Goal: Task Accomplishment & Management: Manage account settings

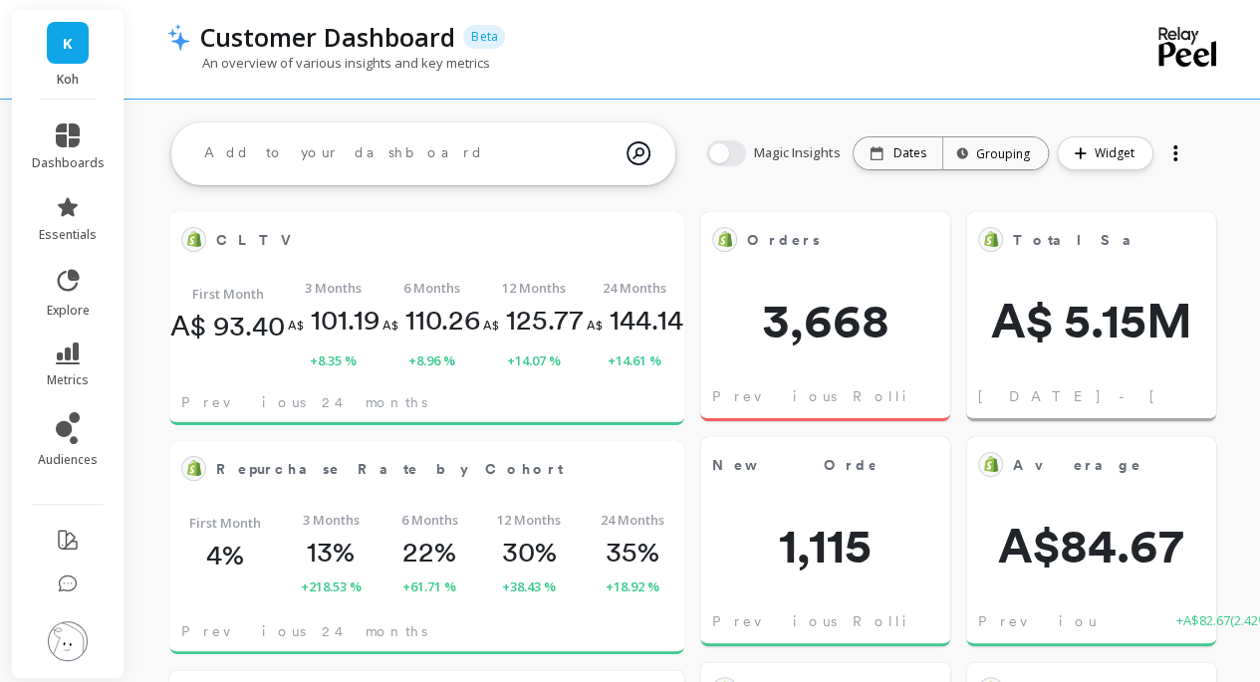
scroll to position [532, 442]
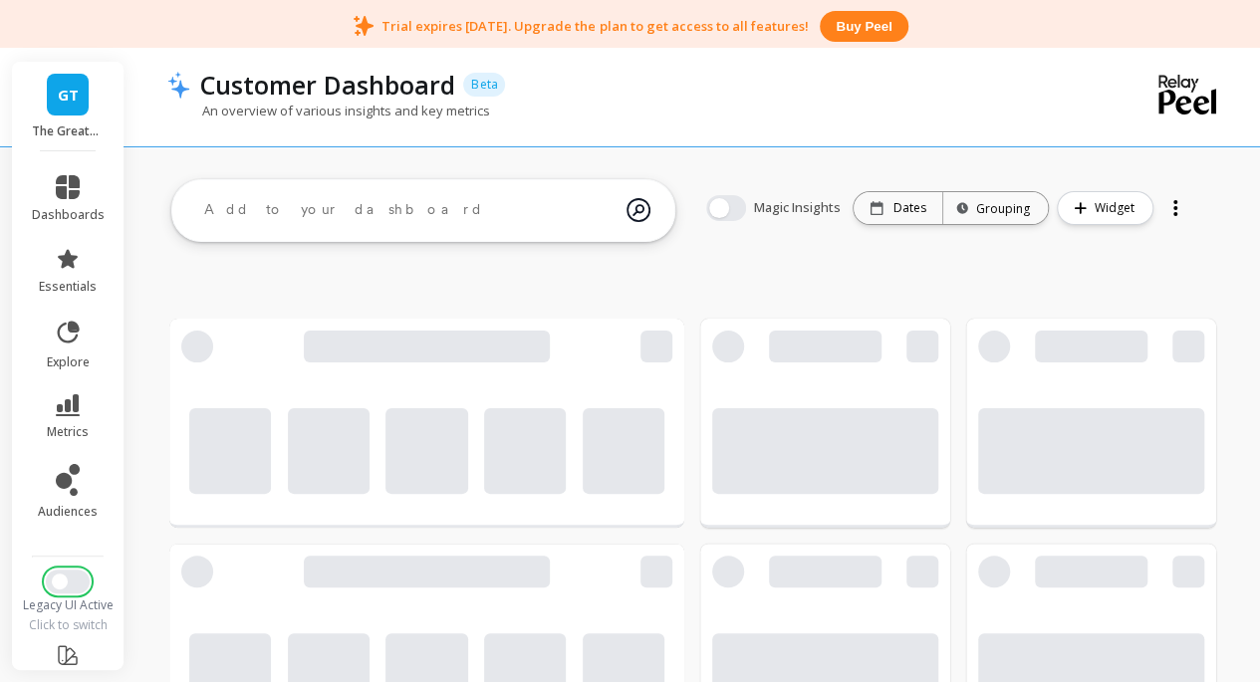
click at [56, 583] on span "Switch to New UI" at bounding box center [60, 582] width 16 height 16
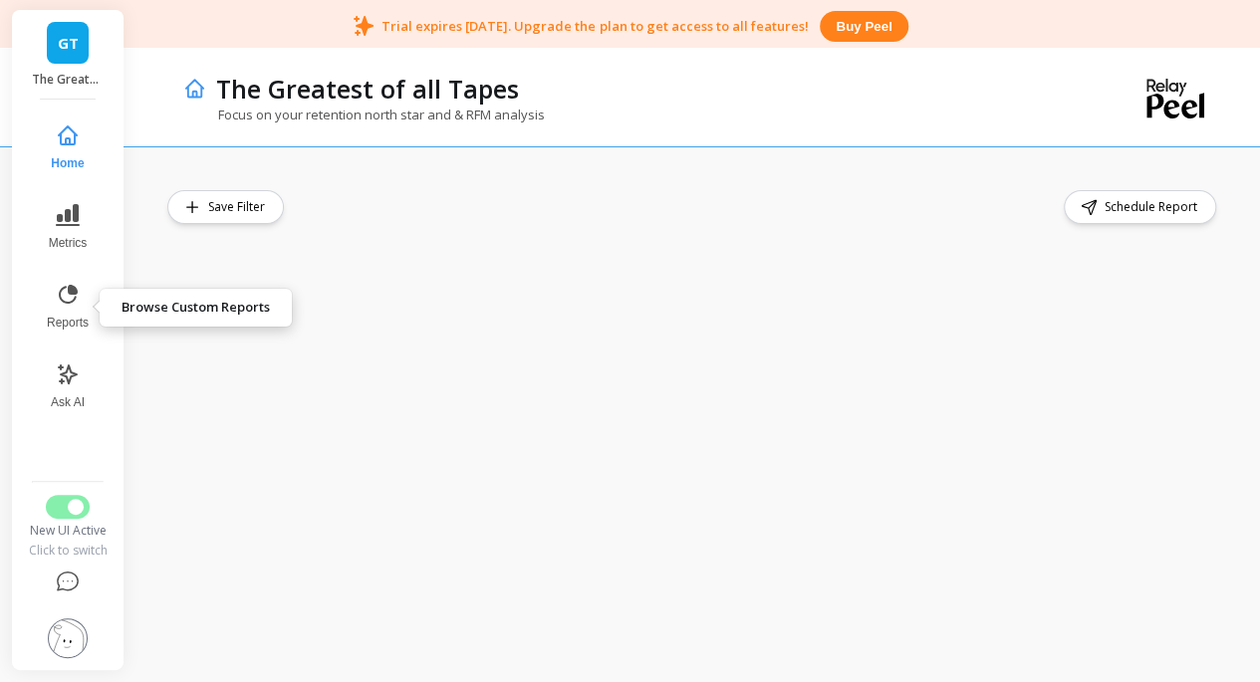
click at [68, 302] on icon at bounding box center [68, 294] width 19 height 19
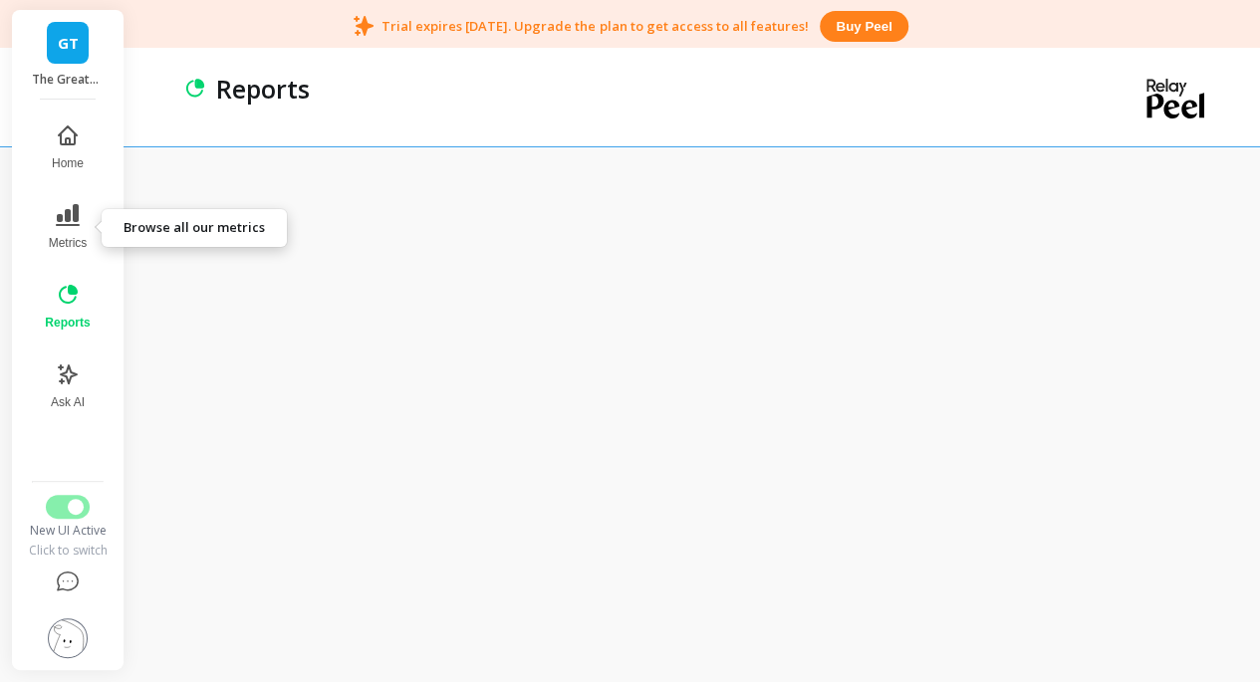
click at [82, 233] on button "Metrics" at bounding box center [67, 227] width 69 height 72
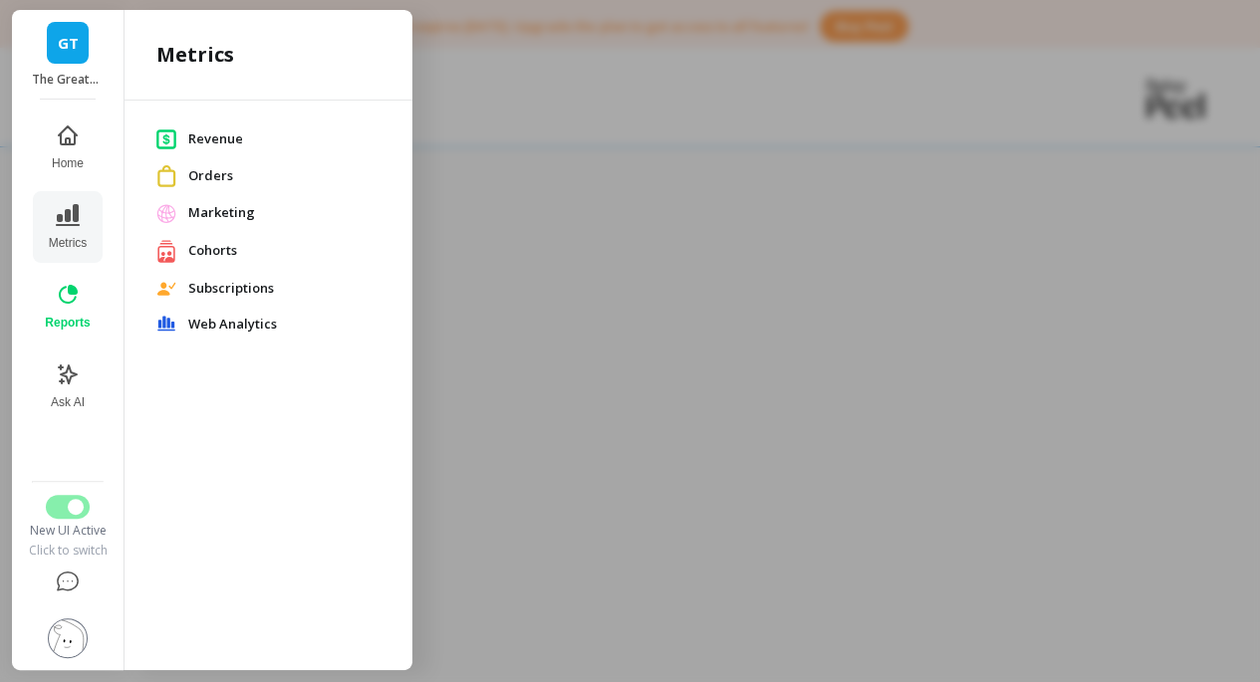
click at [225, 133] on span "Revenue" at bounding box center [284, 140] width 192 height 20
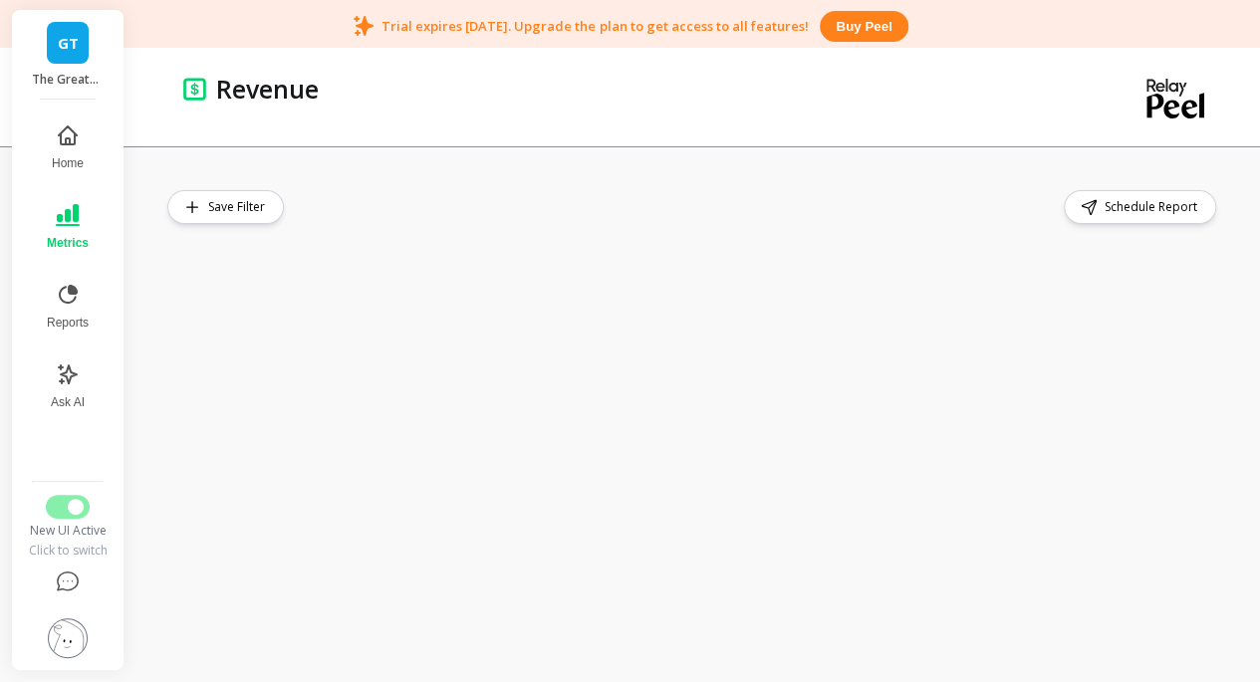
scroll to position [52, 0]
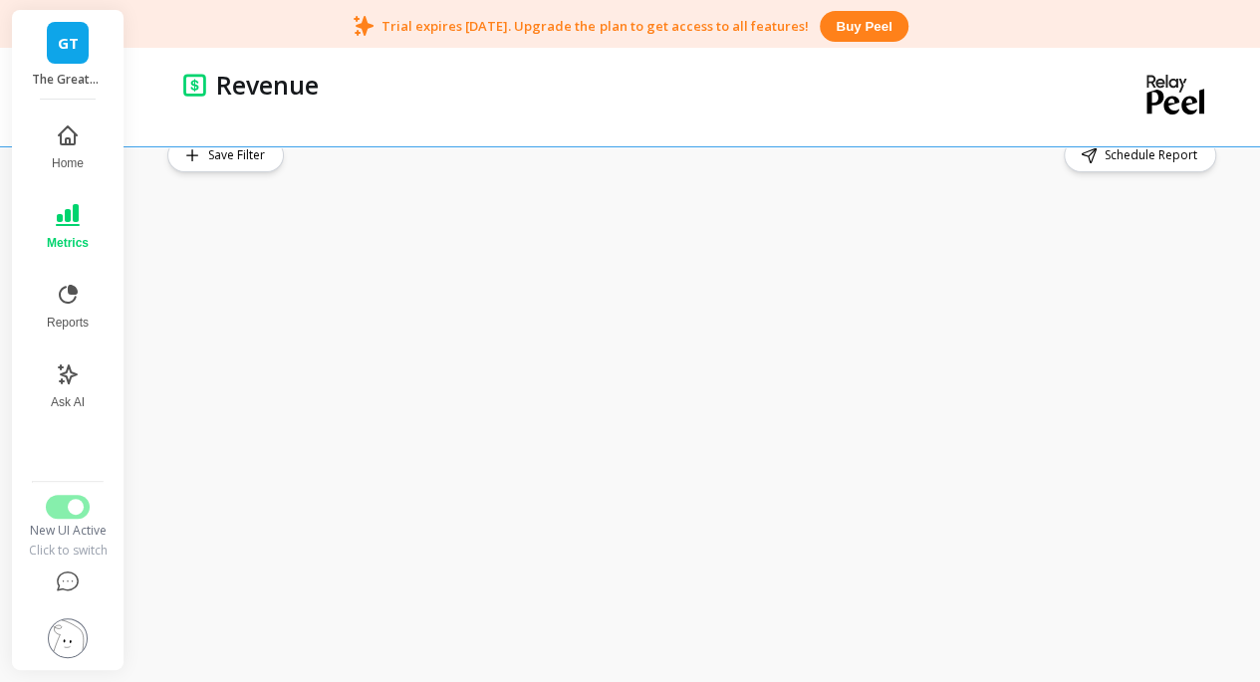
click at [249, 156] on span "Save Filter" at bounding box center [239, 155] width 63 height 20
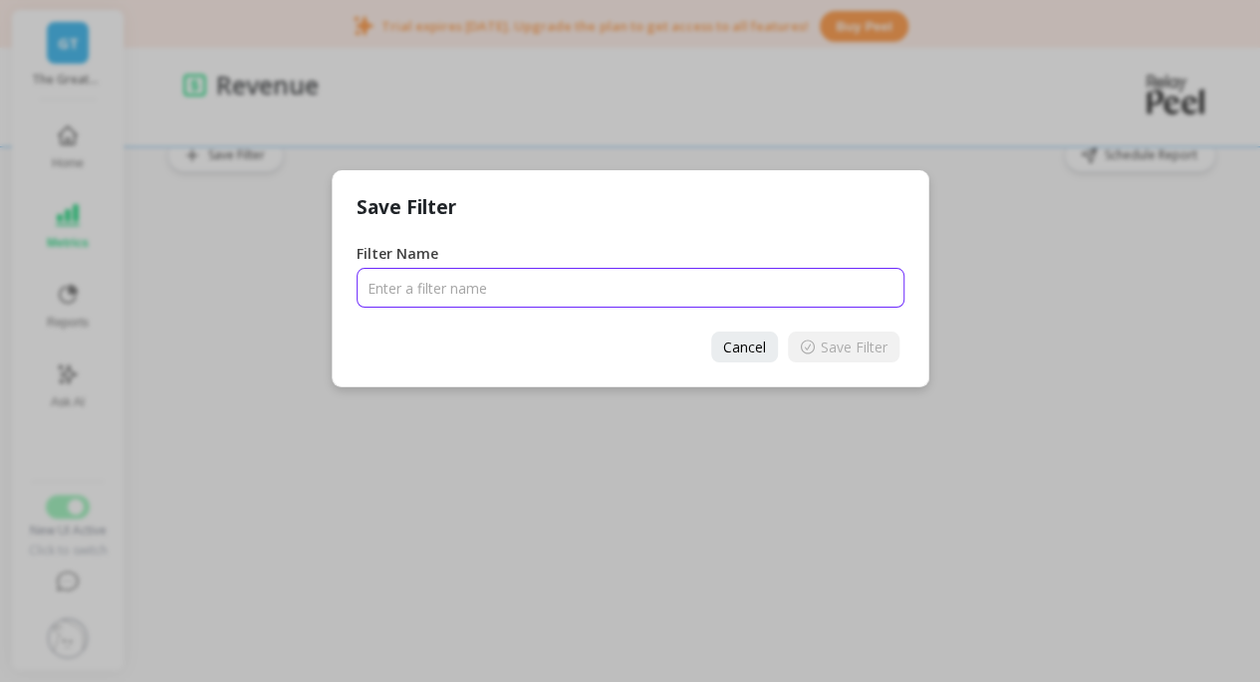
click at [552, 296] on input "Filter Name" at bounding box center [631, 288] width 548 height 40
type input "CB Mouth nose SKU filter"
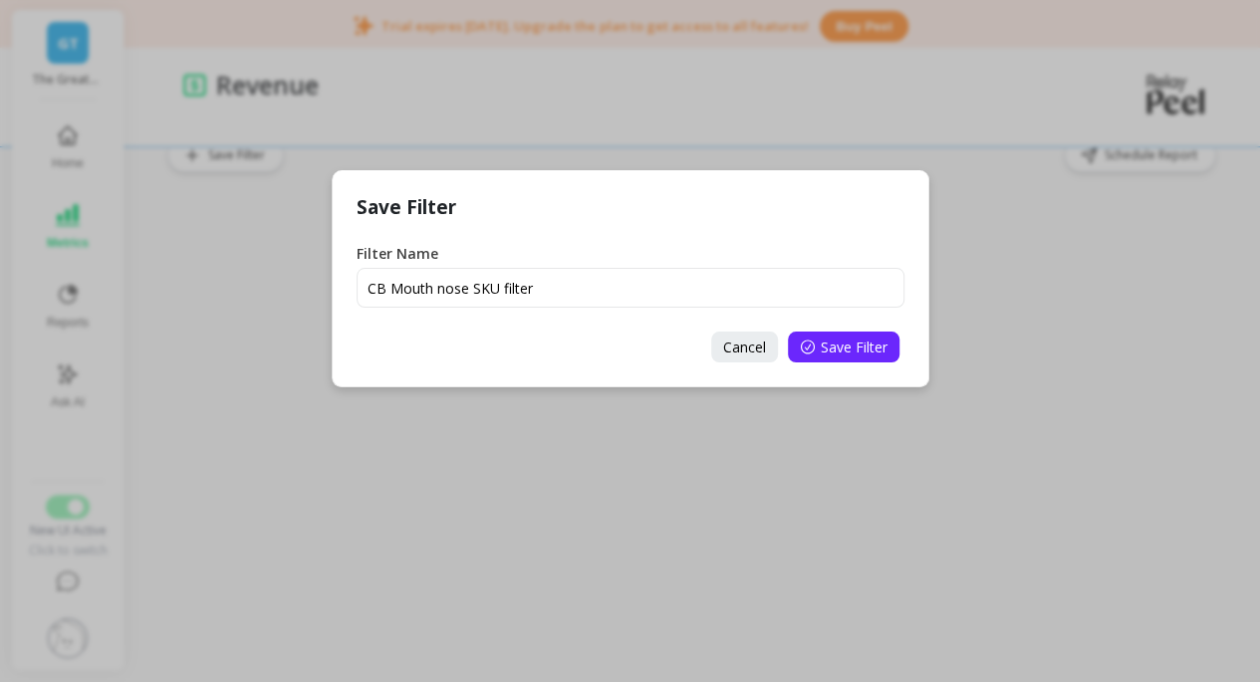
click at [857, 354] on span "Save Filter" at bounding box center [854, 347] width 67 height 19
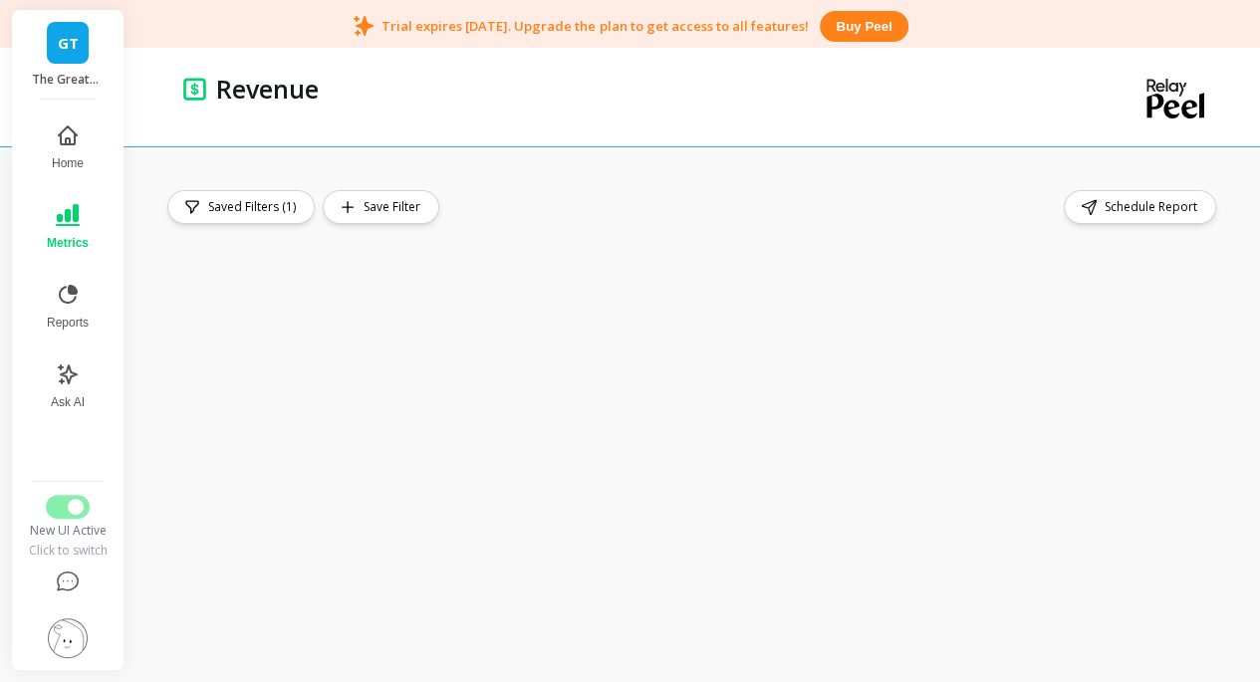
click at [396, 210] on span "Save Filter" at bounding box center [395, 207] width 63 height 20
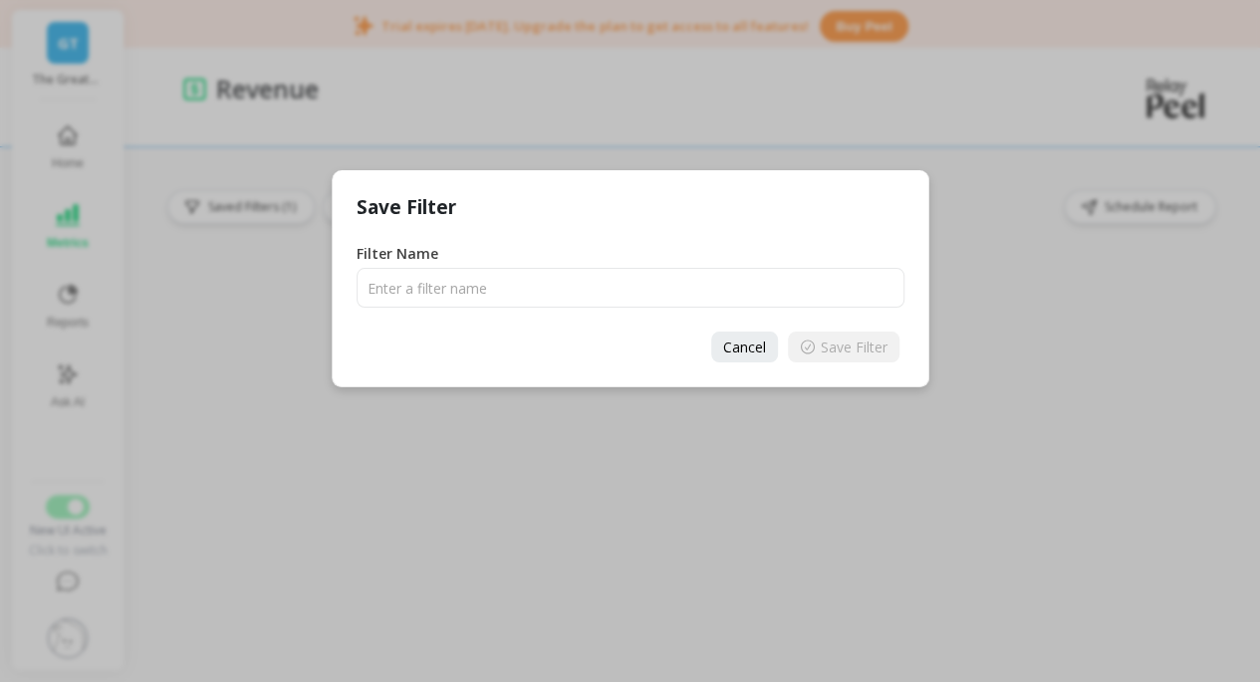
click at [761, 353] on span "Cancel" at bounding box center [744, 347] width 43 height 19
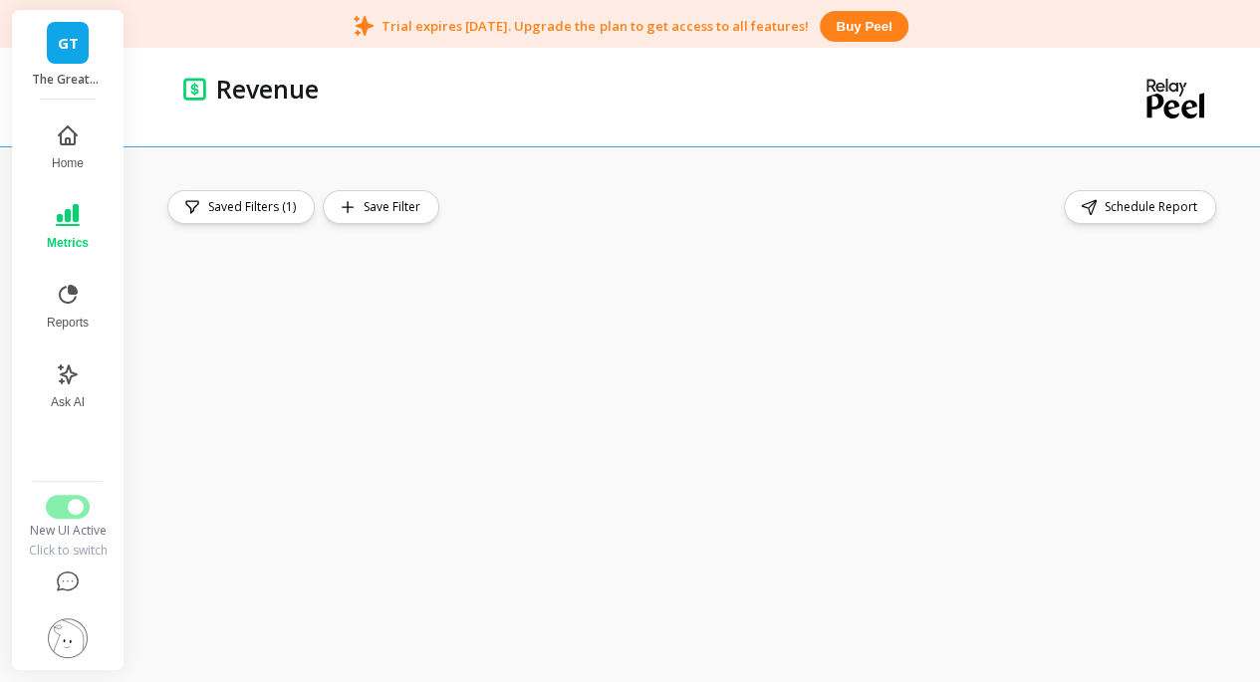
click at [223, 193] on button "Saved Filters (1)" at bounding box center [240, 207] width 147 height 34
click at [260, 252] on button "CB Mouth nose SKU filter" at bounding box center [262, 254] width 182 height 36
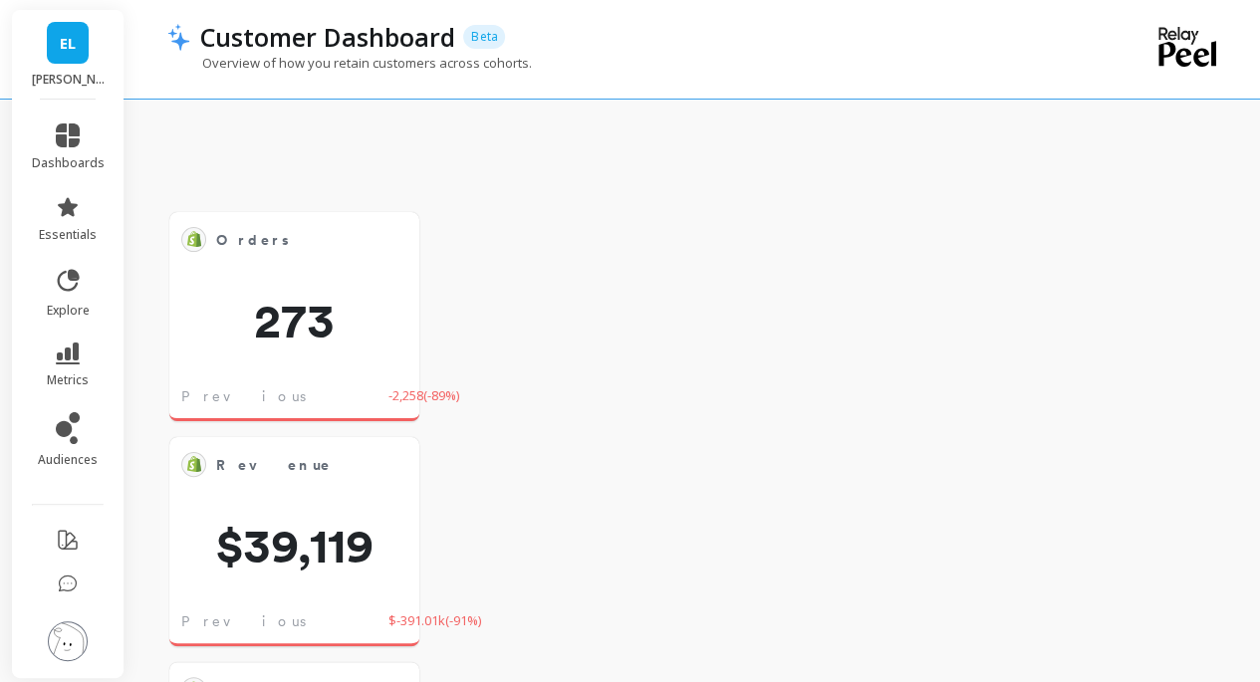
scroll to position [469, 0]
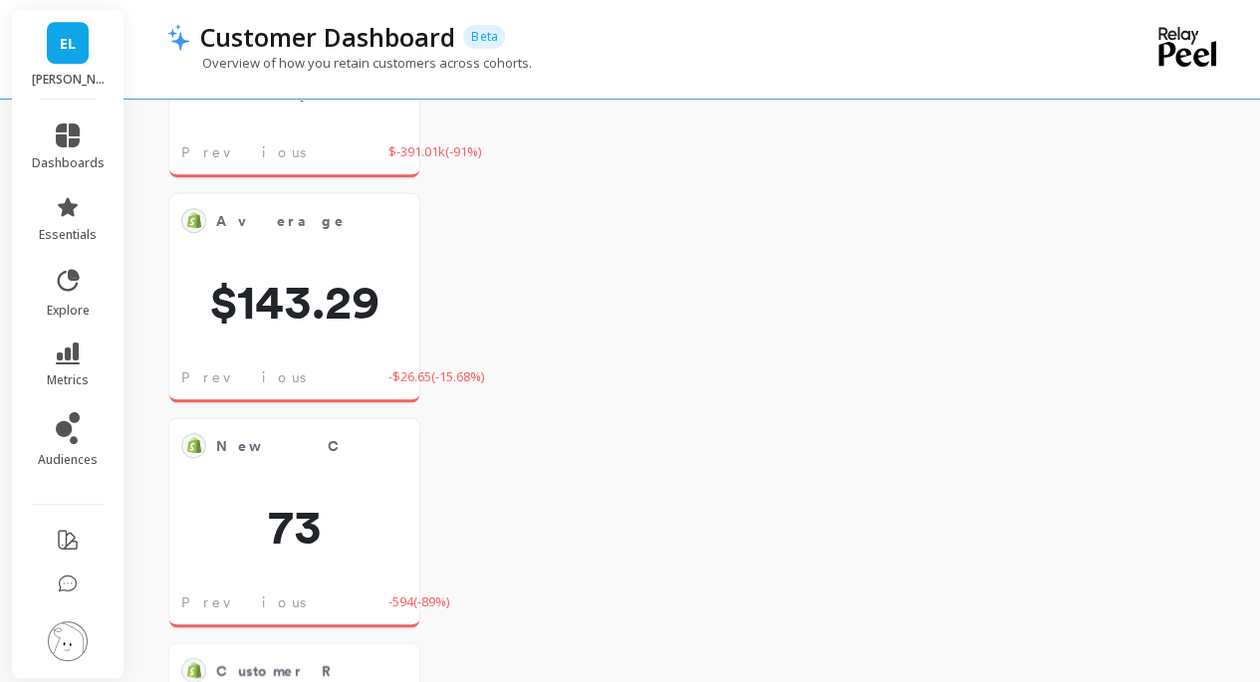
click at [67, 633] on img at bounding box center [68, 642] width 40 height 40
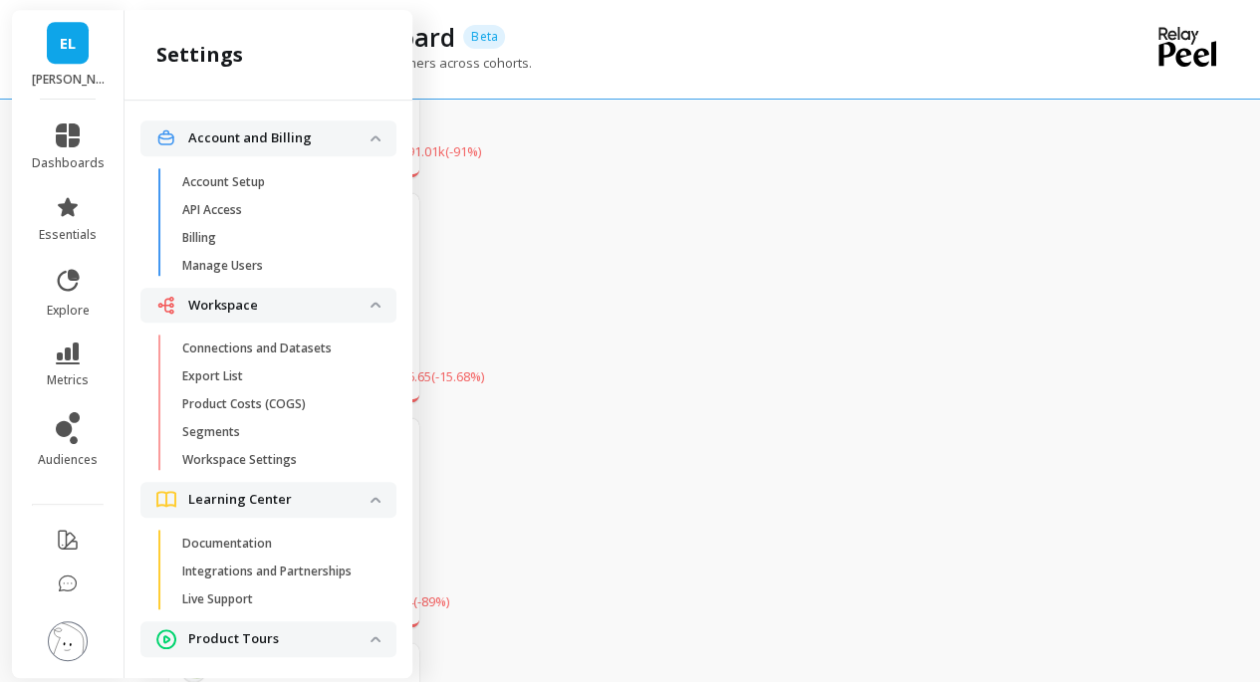
click at [246, 353] on p "Connections and Datasets" at bounding box center [256, 349] width 149 height 16
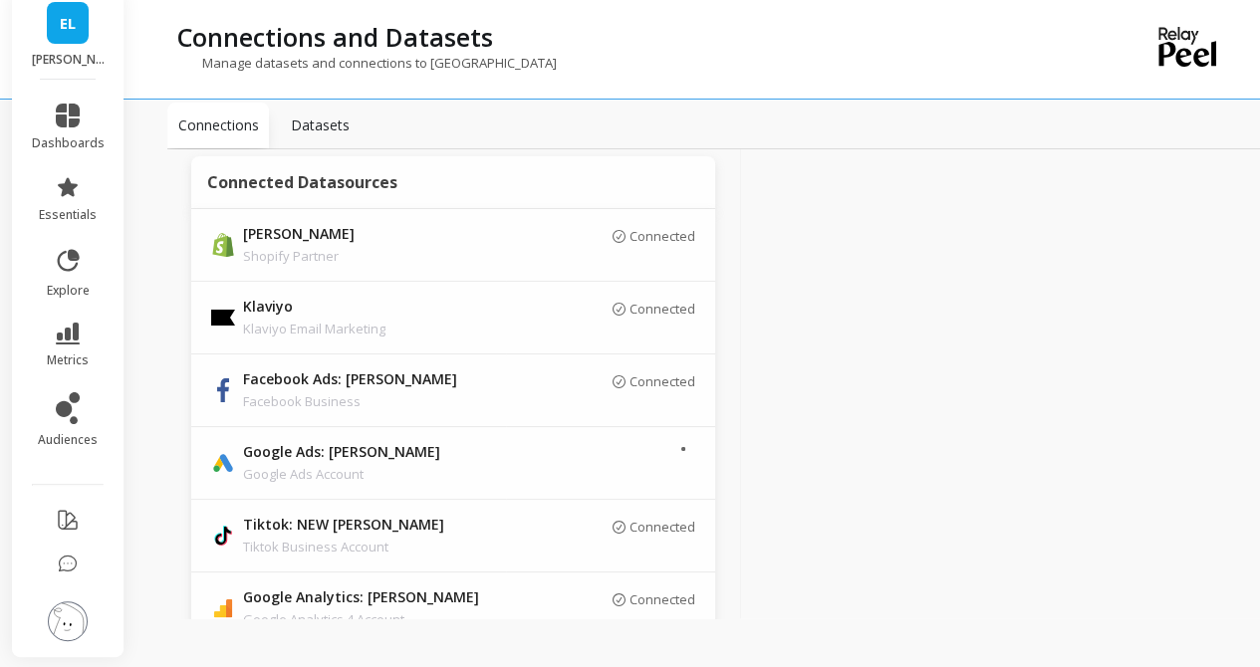
scroll to position [72, 0]
click at [84, 399] on link "audiences" at bounding box center [68, 420] width 73 height 56
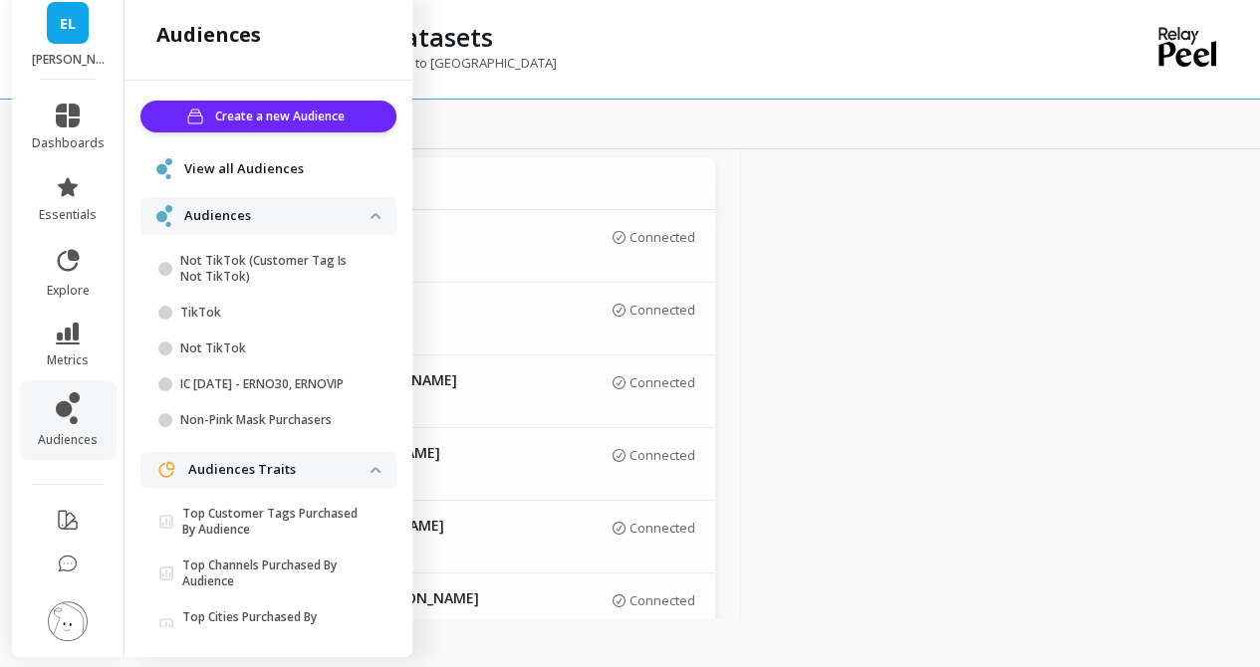
click at [256, 163] on span "View all Audiences" at bounding box center [244, 169] width 120 height 20
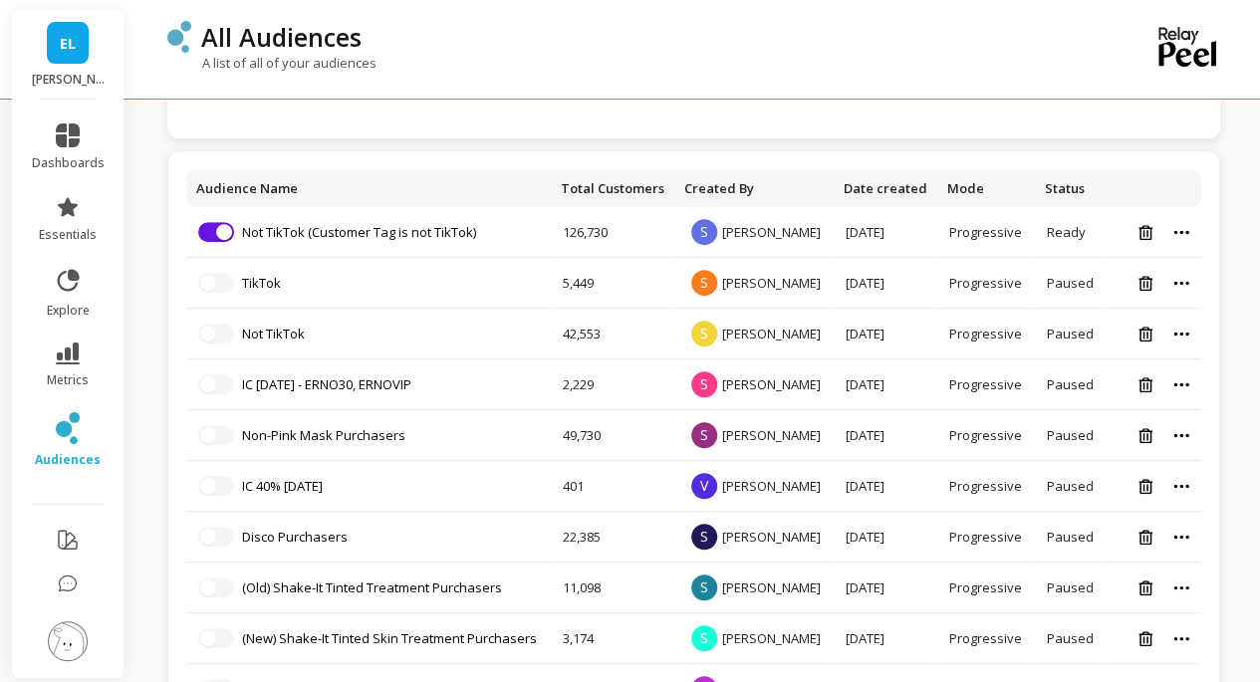
scroll to position [363, 0]
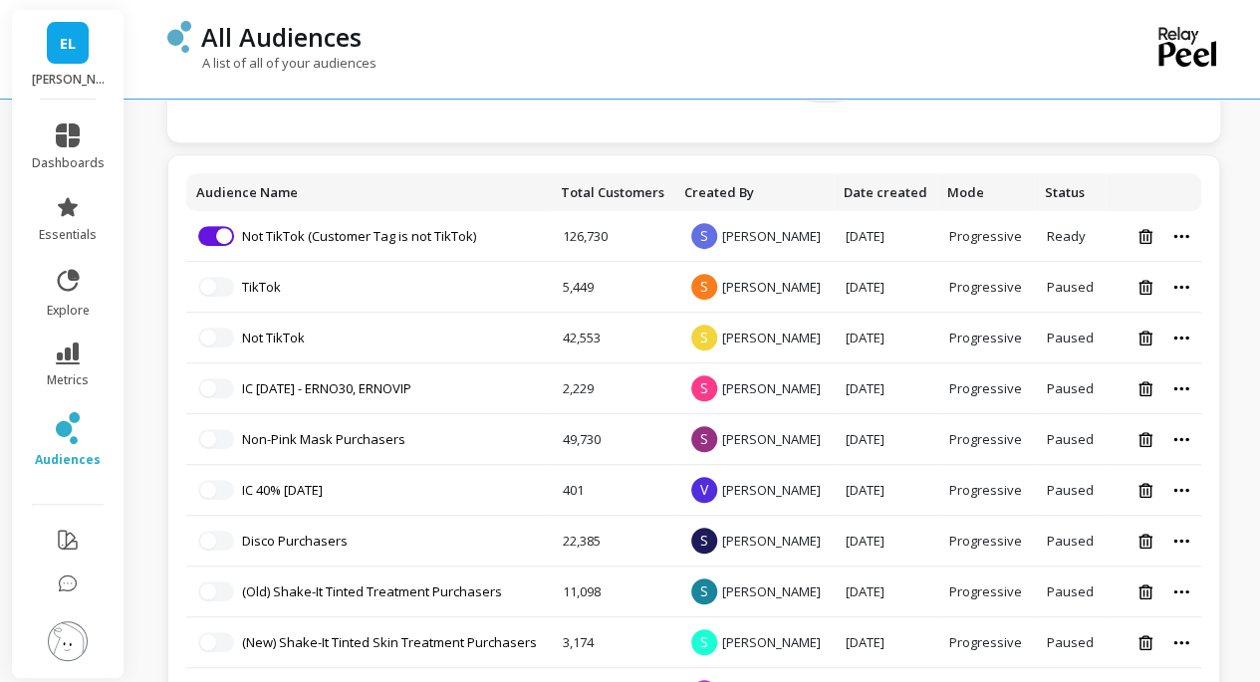
click at [78, 627] on img at bounding box center [68, 642] width 40 height 40
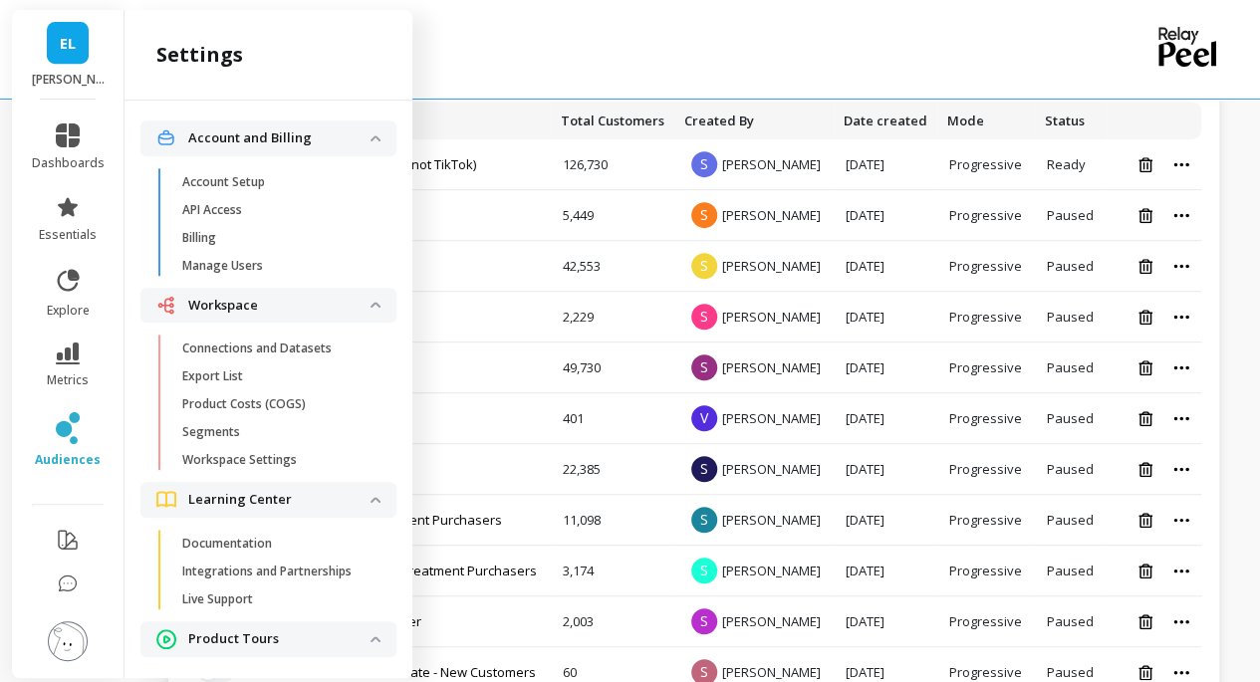
click at [248, 344] on p "Connections and Datasets" at bounding box center [256, 349] width 149 height 16
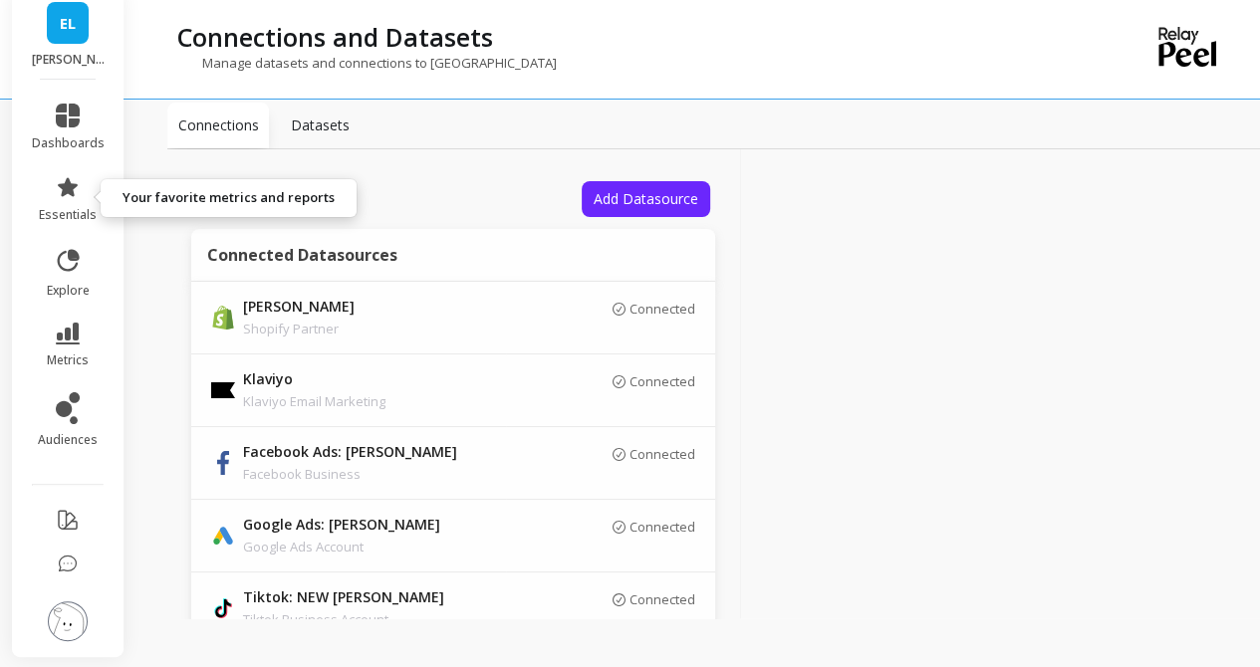
click at [88, 193] on link "essentials" at bounding box center [68, 199] width 73 height 48
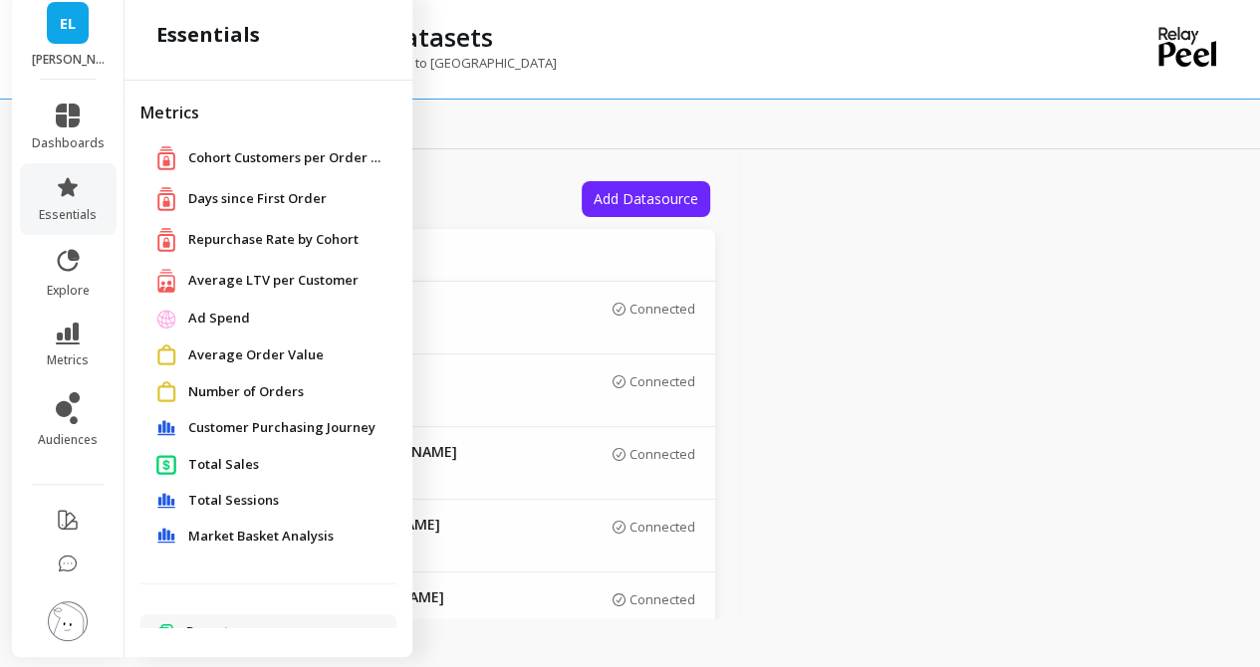
scroll to position [9, 0]
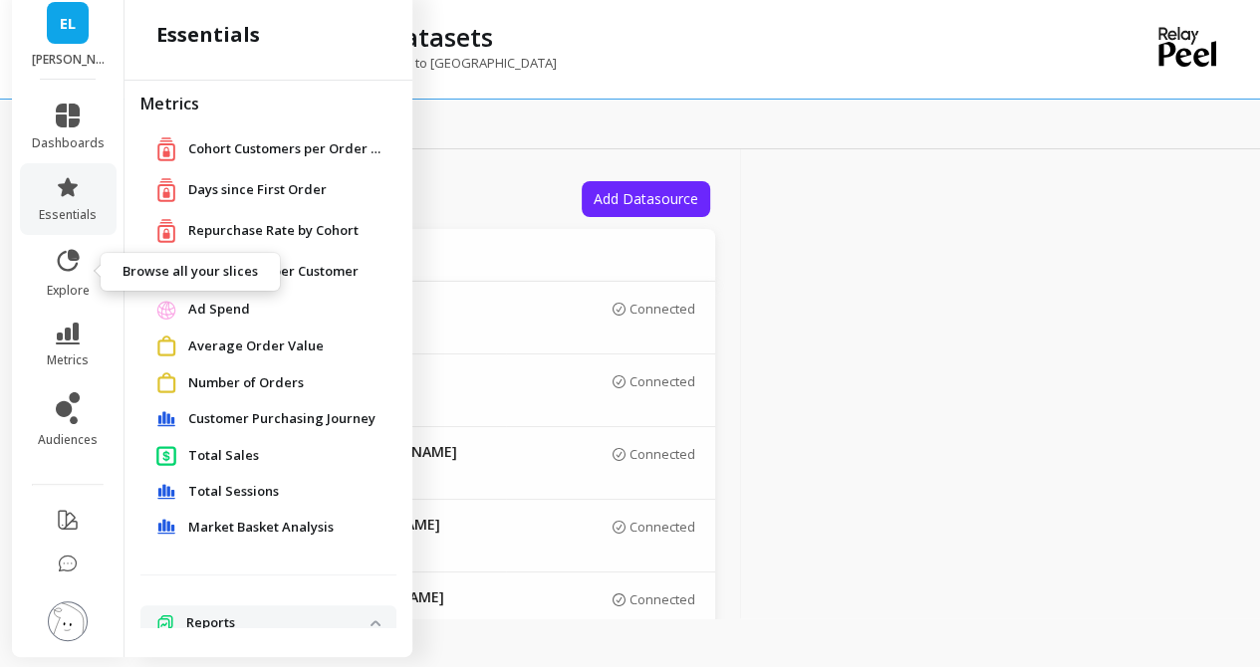
click at [70, 264] on icon at bounding box center [68, 261] width 28 height 28
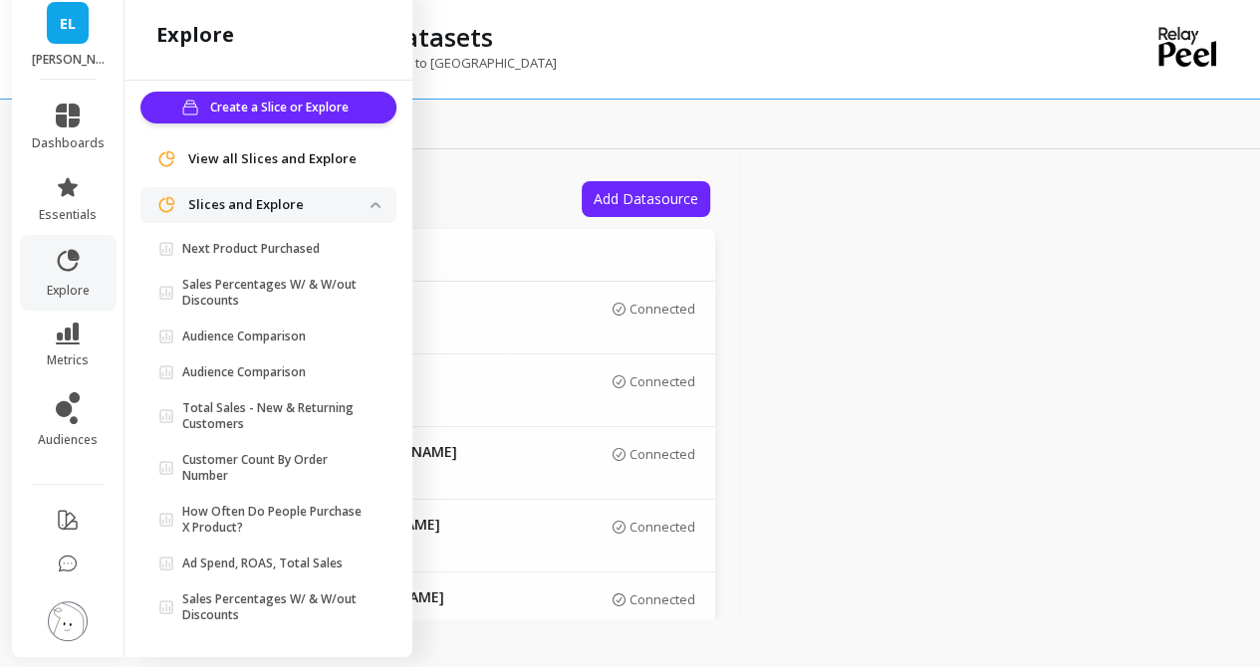
scroll to position [0, 0]
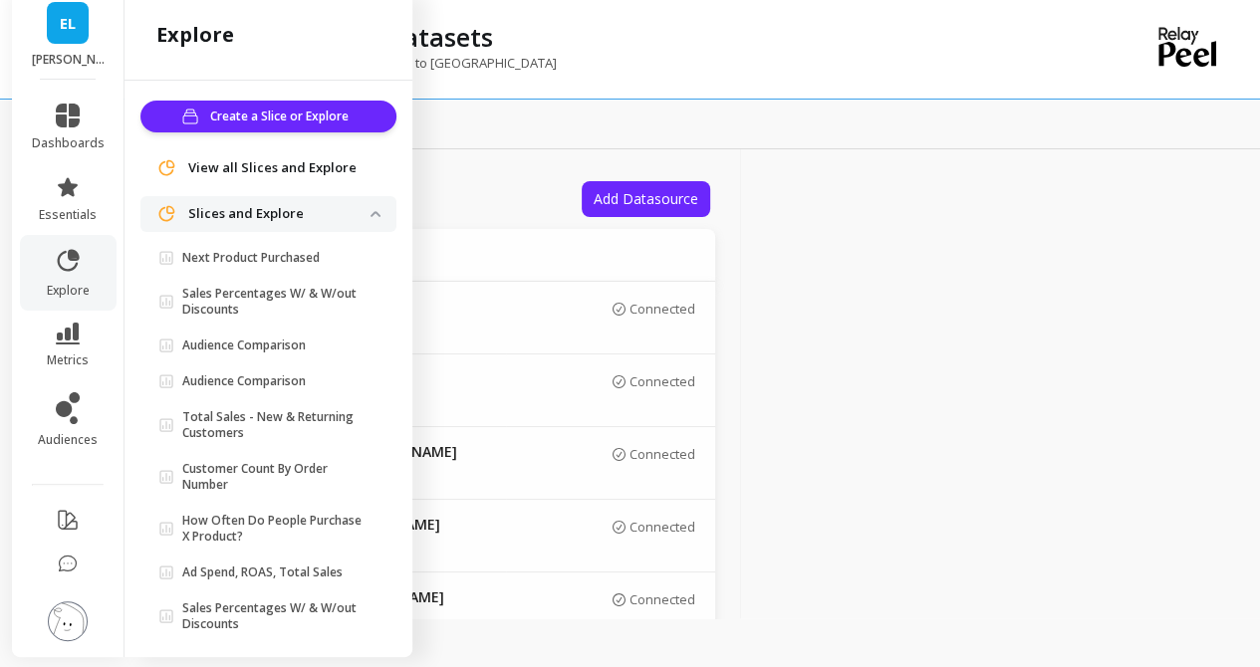
click at [238, 211] on p "Slices and Explore" at bounding box center [279, 214] width 182 height 20
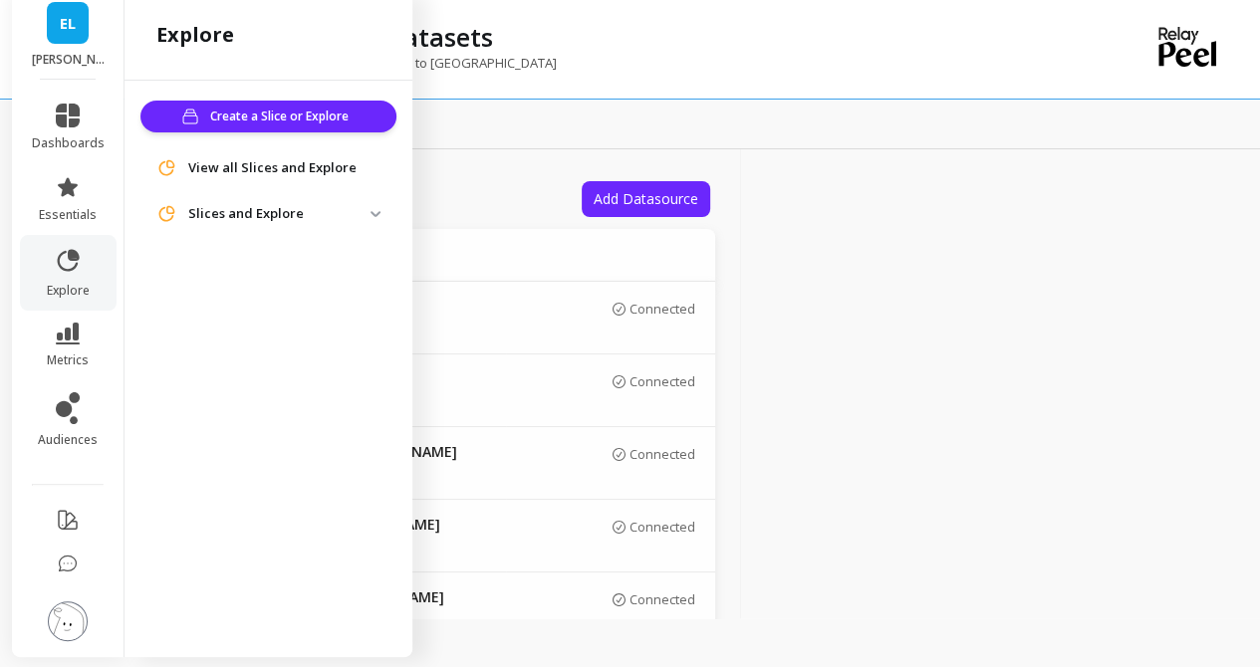
click at [298, 160] on span "View all Slices and Explore" at bounding box center [272, 168] width 168 height 20
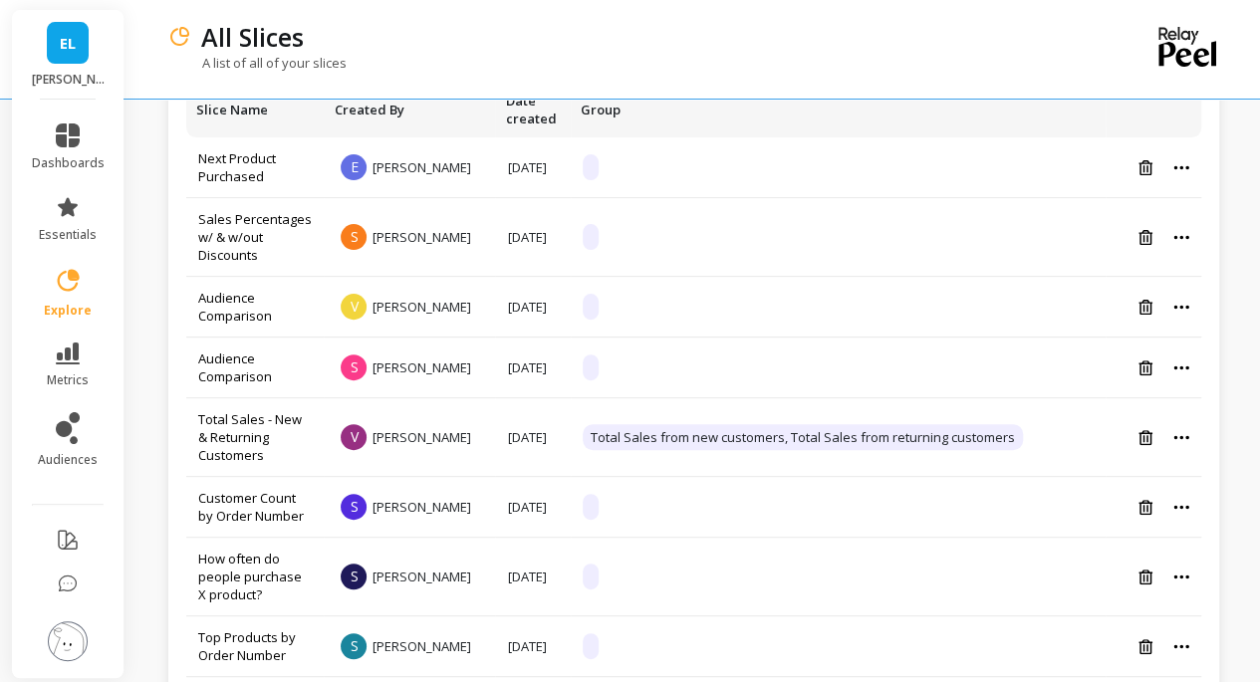
scroll to position [197, 0]
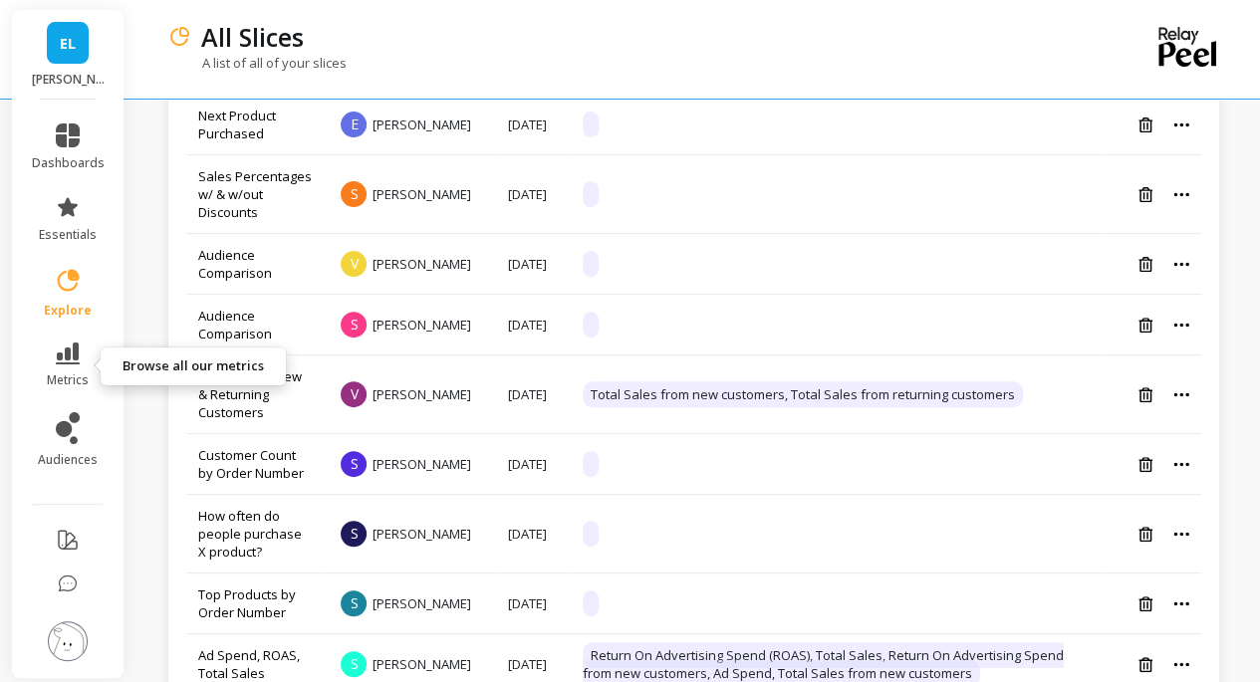
click at [66, 366] on link "metrics" at bounding box center [68, 366] width 73 height 46
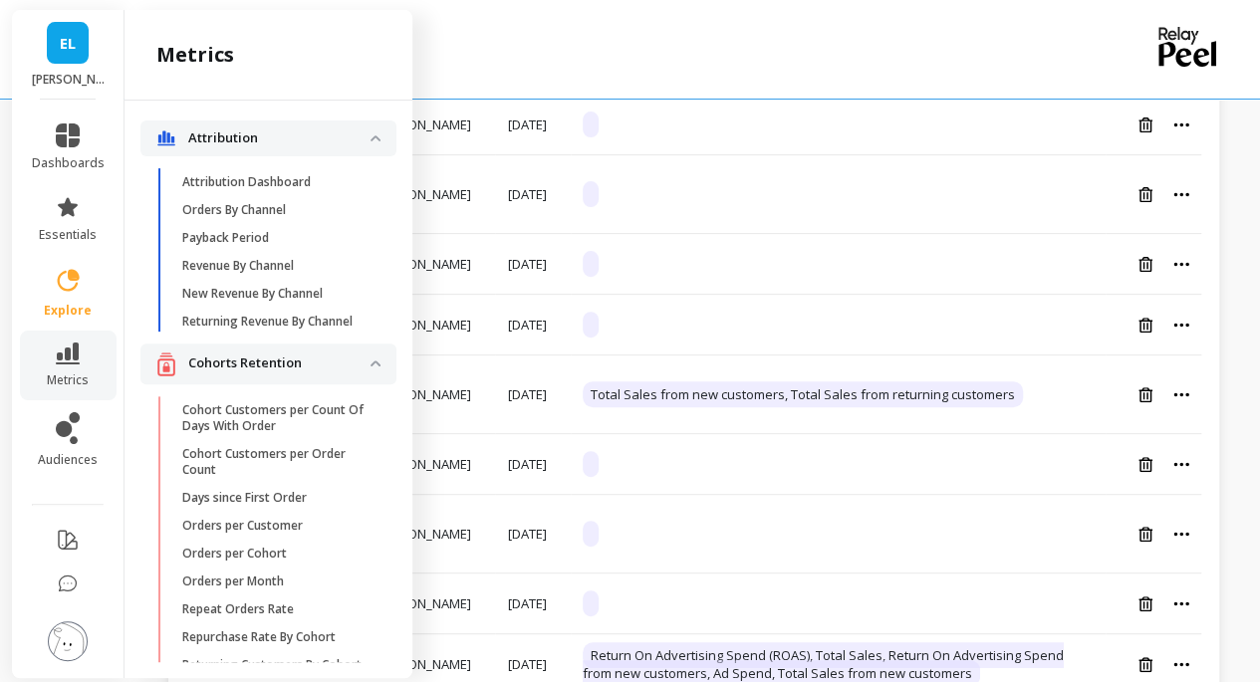
scroll to position [2672, 0]
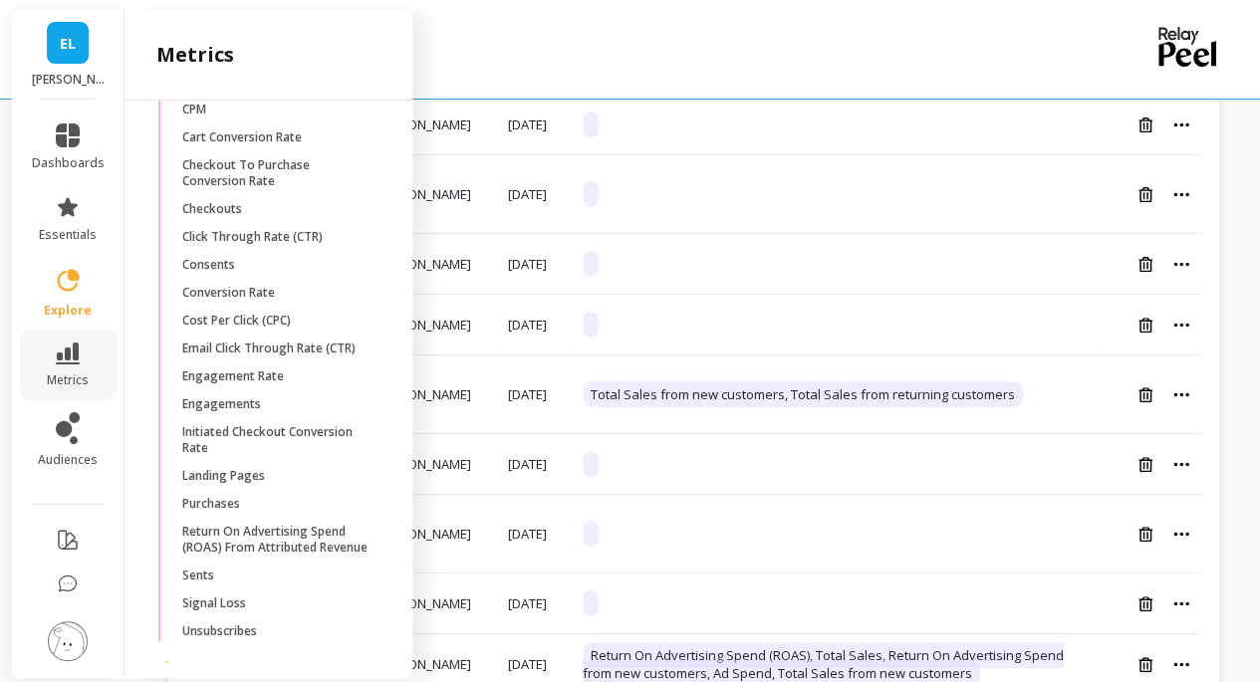
click at [249, 418] on link "Engagements" at bounding box center [284, 405] width 224 height 28
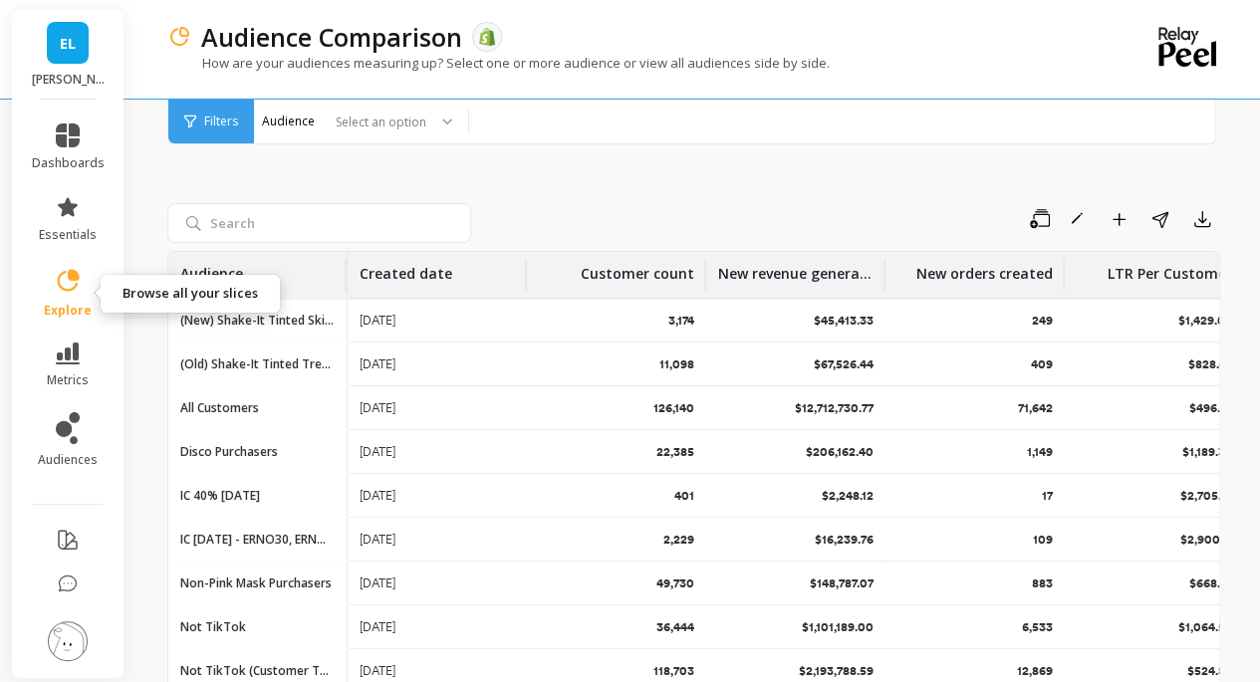
click at [74, 280] on icon at bounding box center [69, 280] width 22 height 22
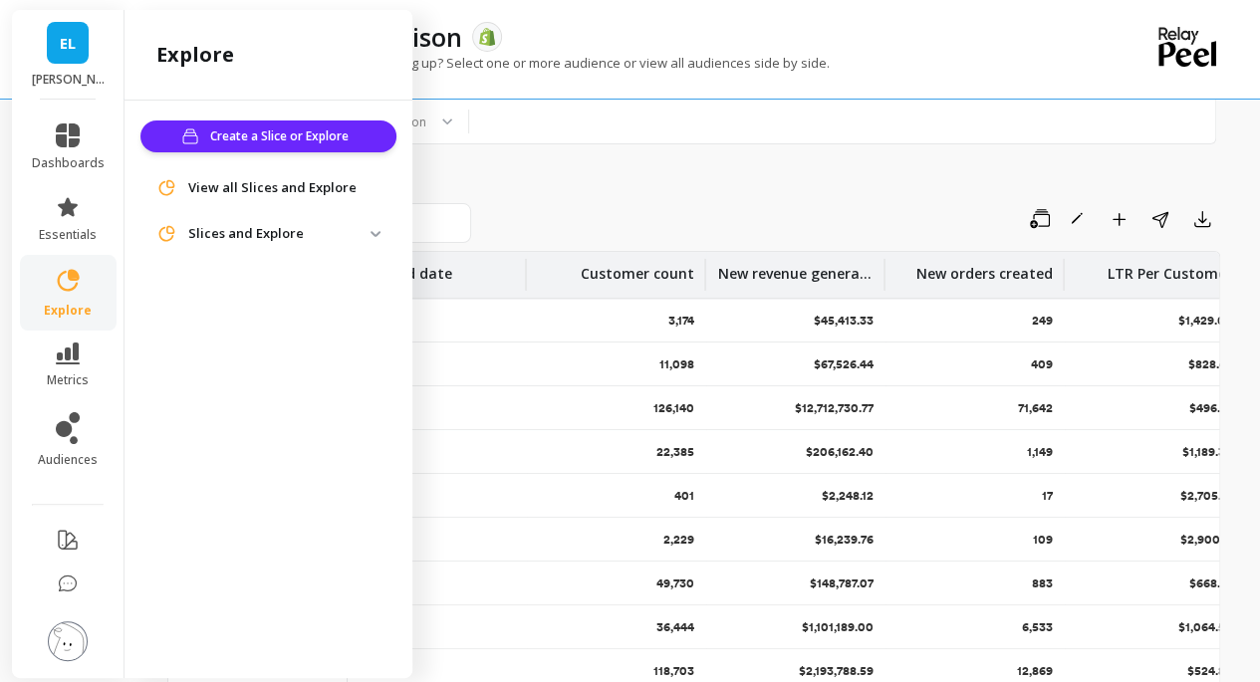
click at [241, 228] on p "Slices and Explore" at bounding box center [279, 234] width 182 height 20
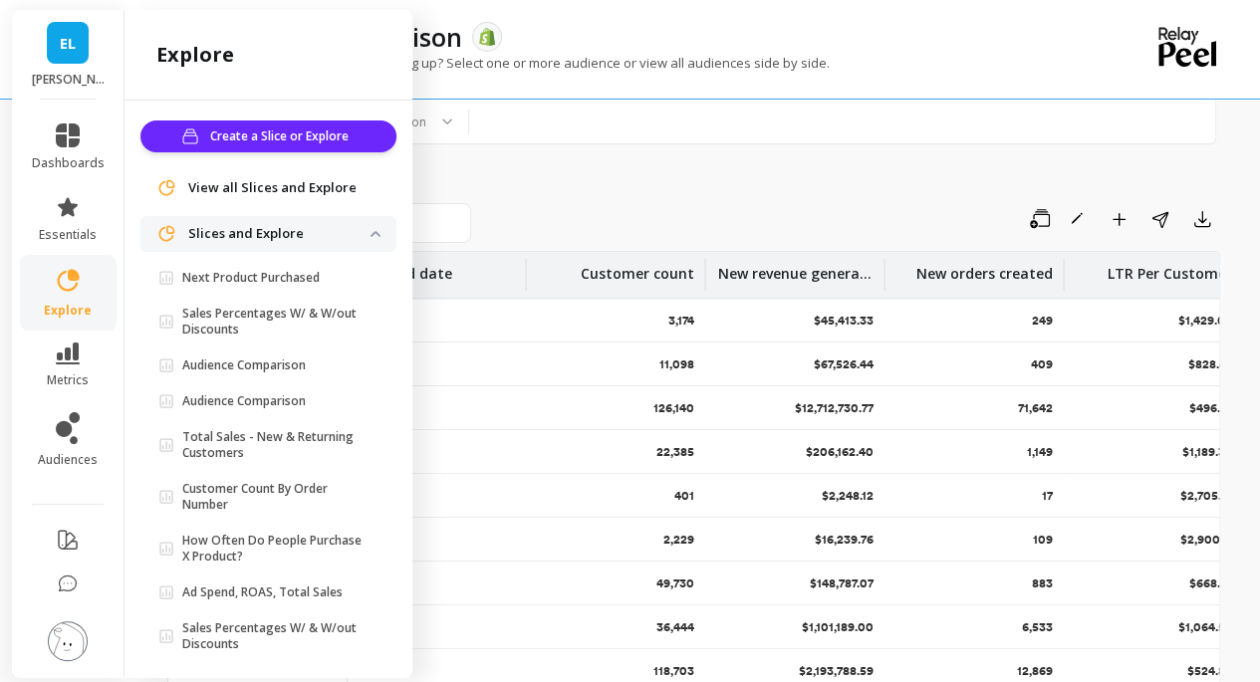
scroll to position [75, 0]
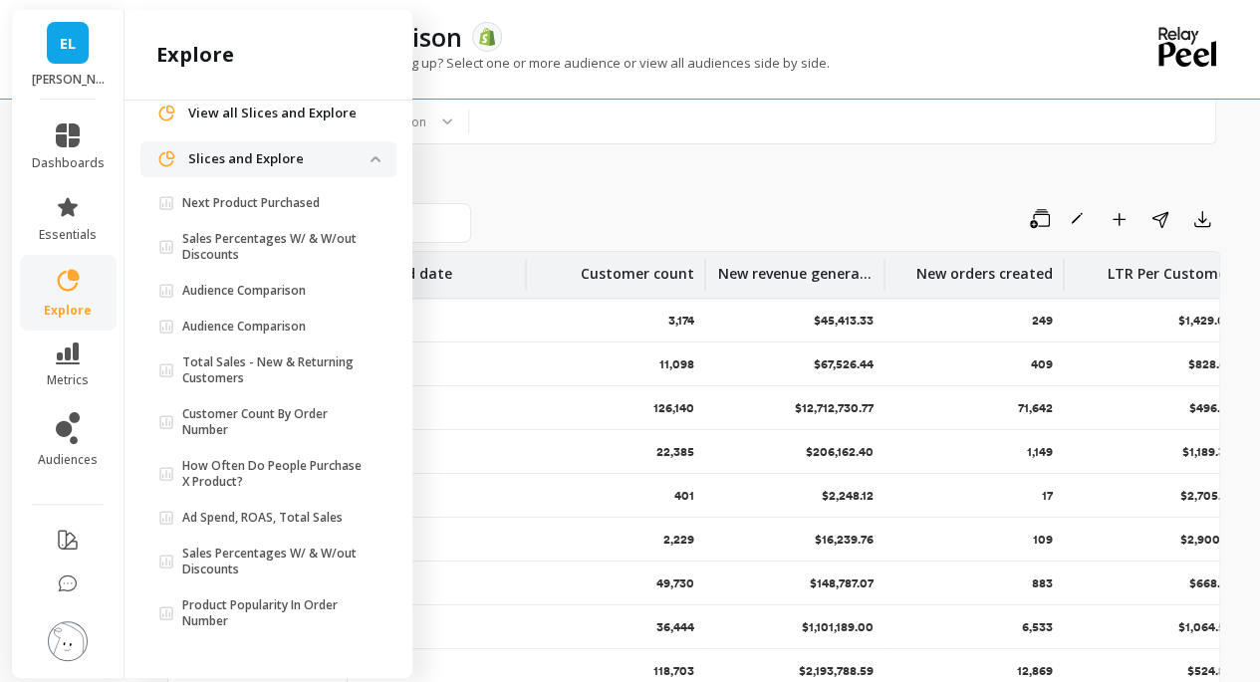
click at [225, 159] on p "Slices and Explore" at bounding box center [279, 159] width 182 height 20
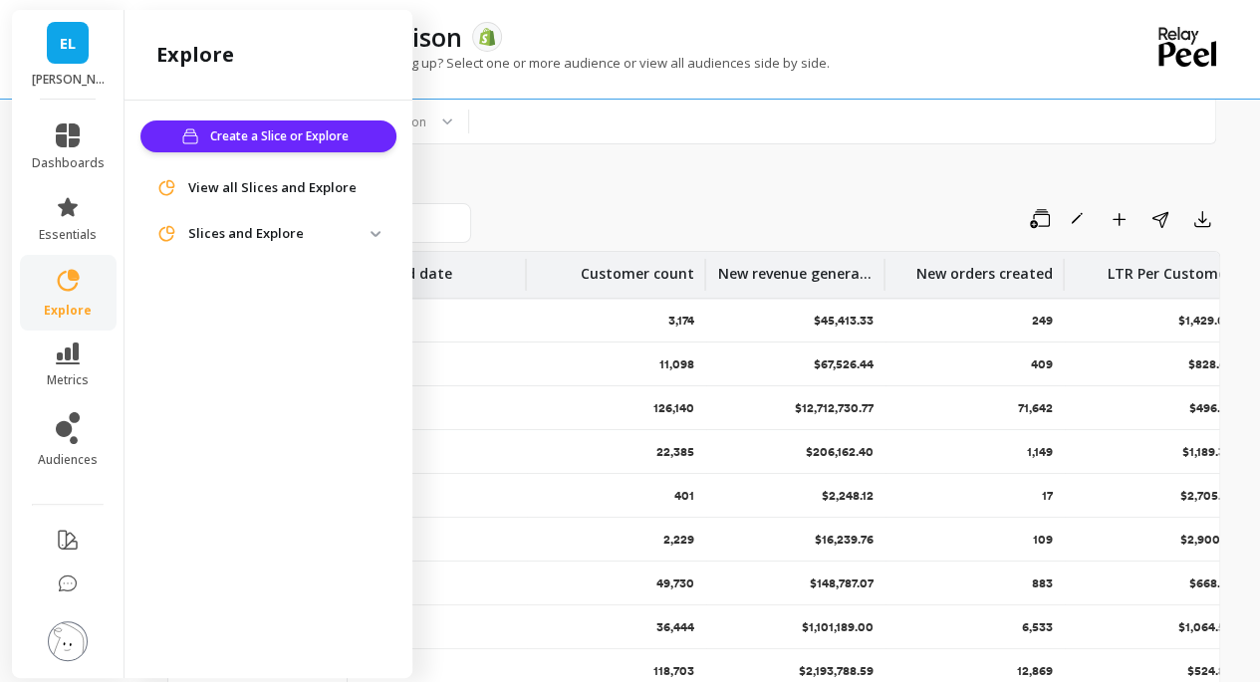
click at [247, 190] on span "View all Slices and Explore" at bounding box center [272, 188] width 168 height 20
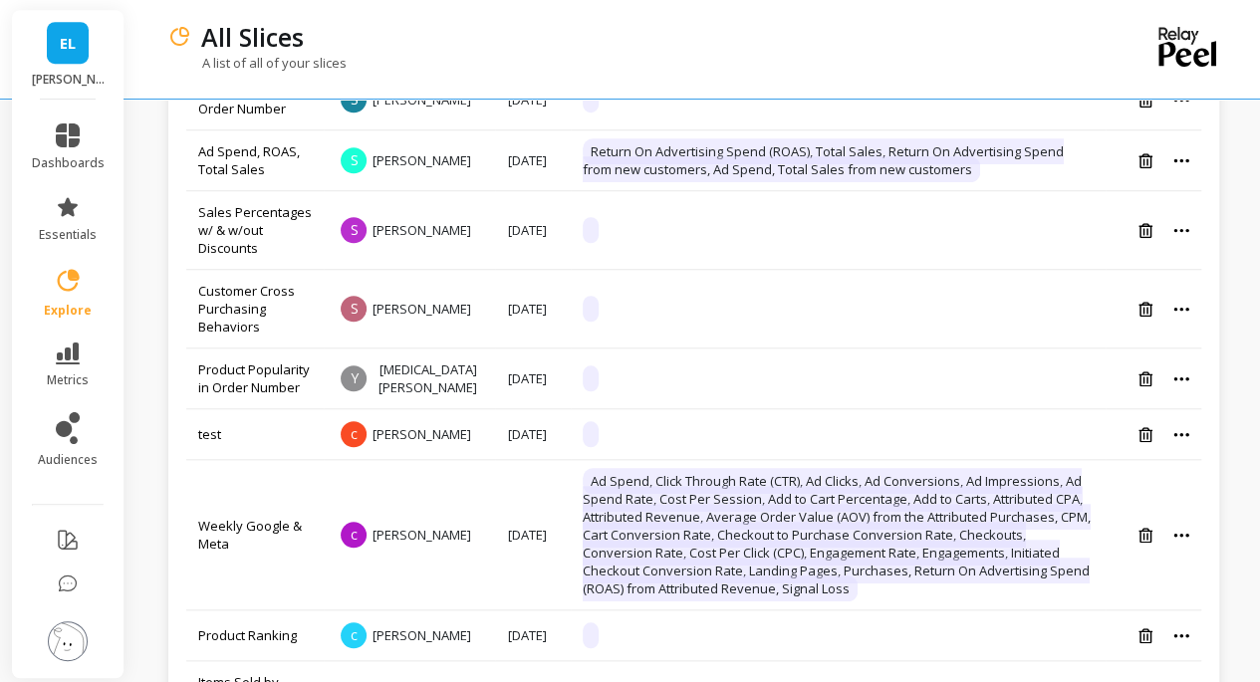
scroll to position [337, 0]
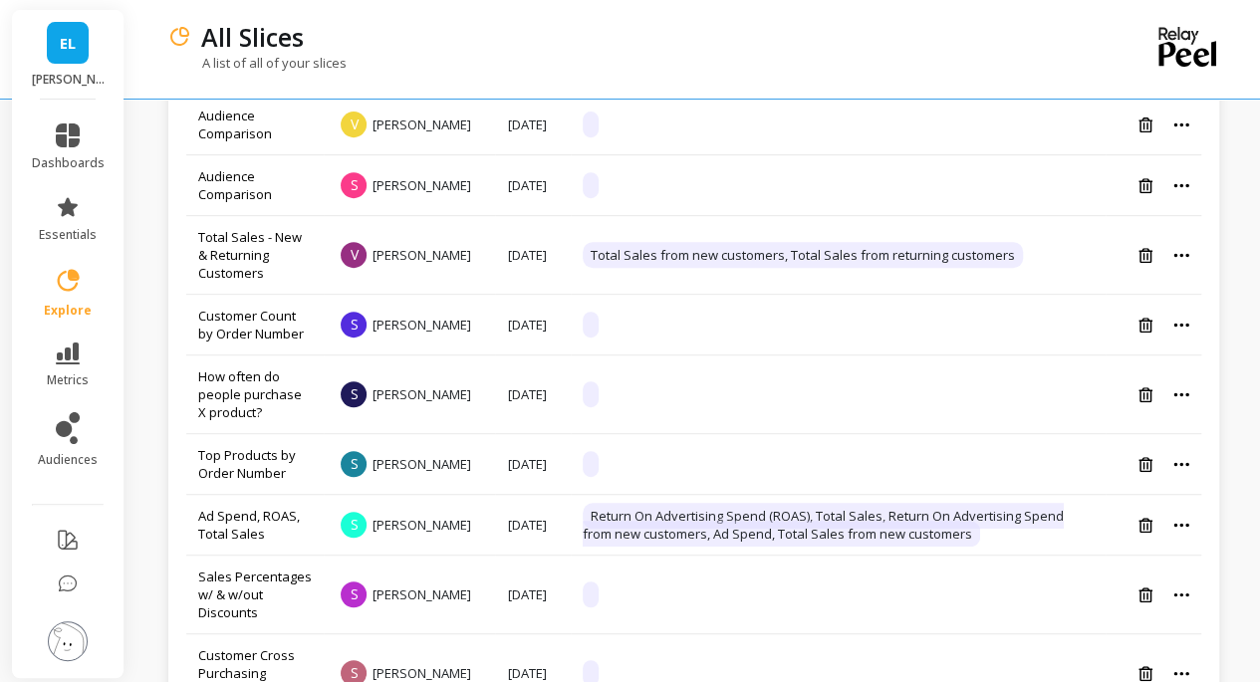
click at [1182, 392] on icon at bounding box center [1181, 394] width 16 height 5
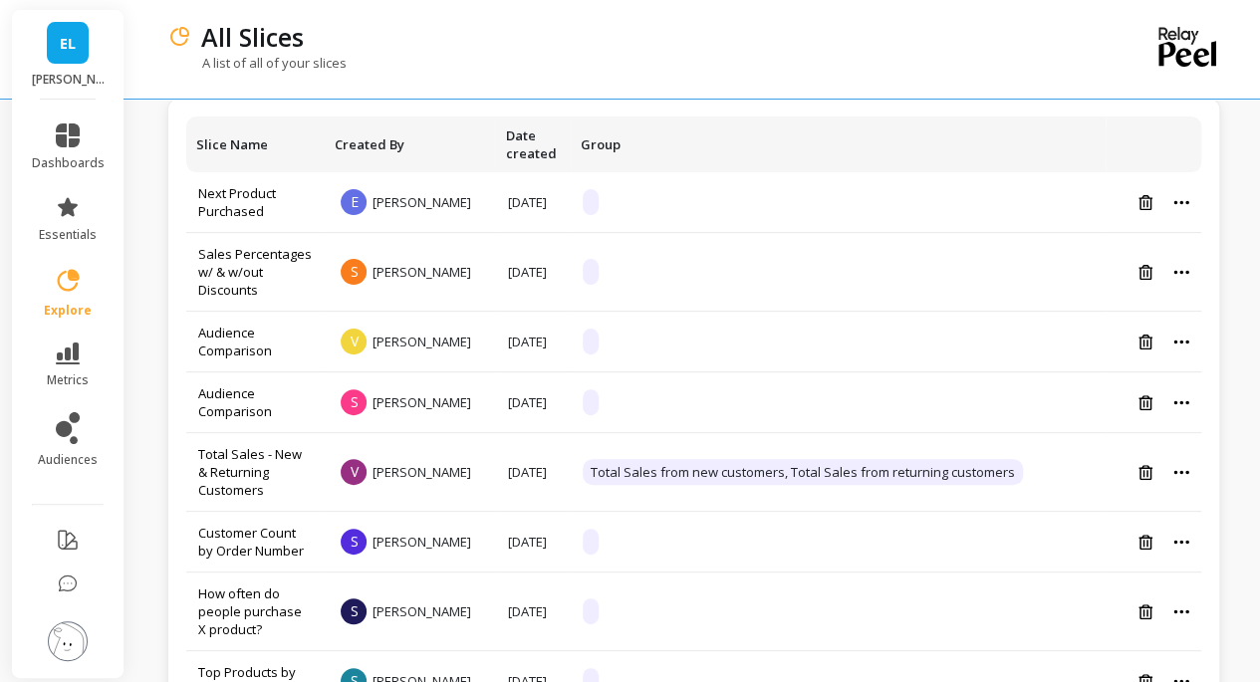
scroll to position [0, 0]
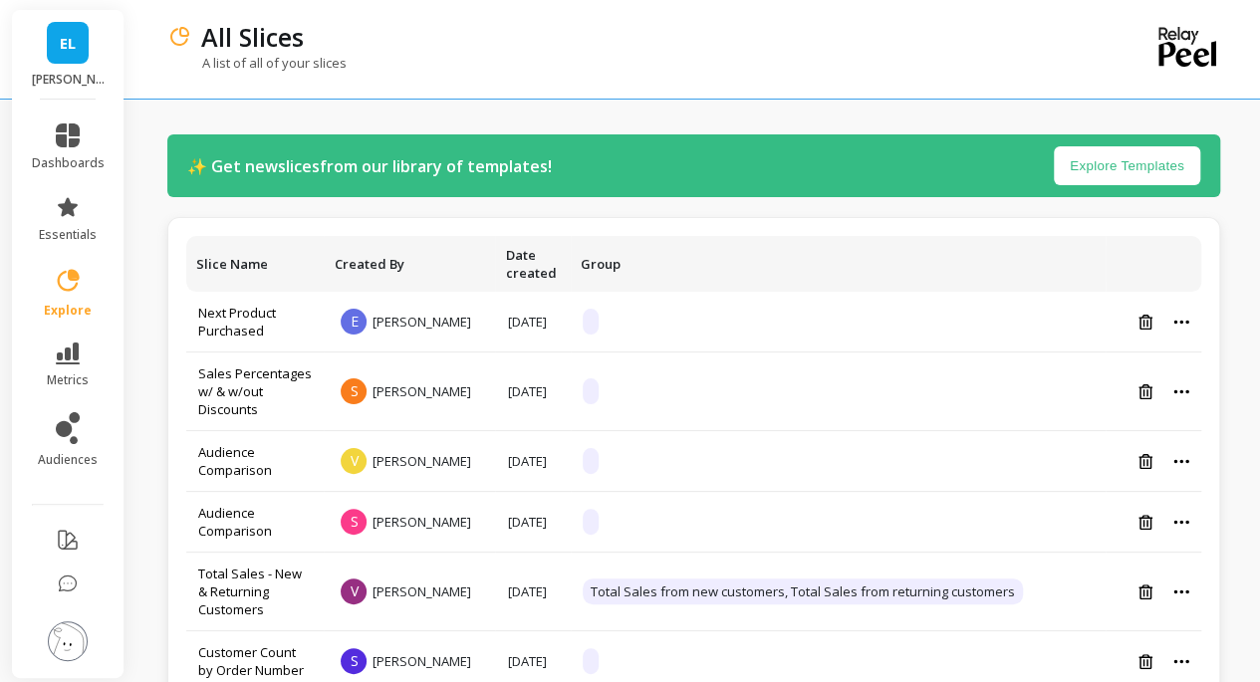
click at [64, 645] on img at bounding box center [68, 642] width 40 height 40
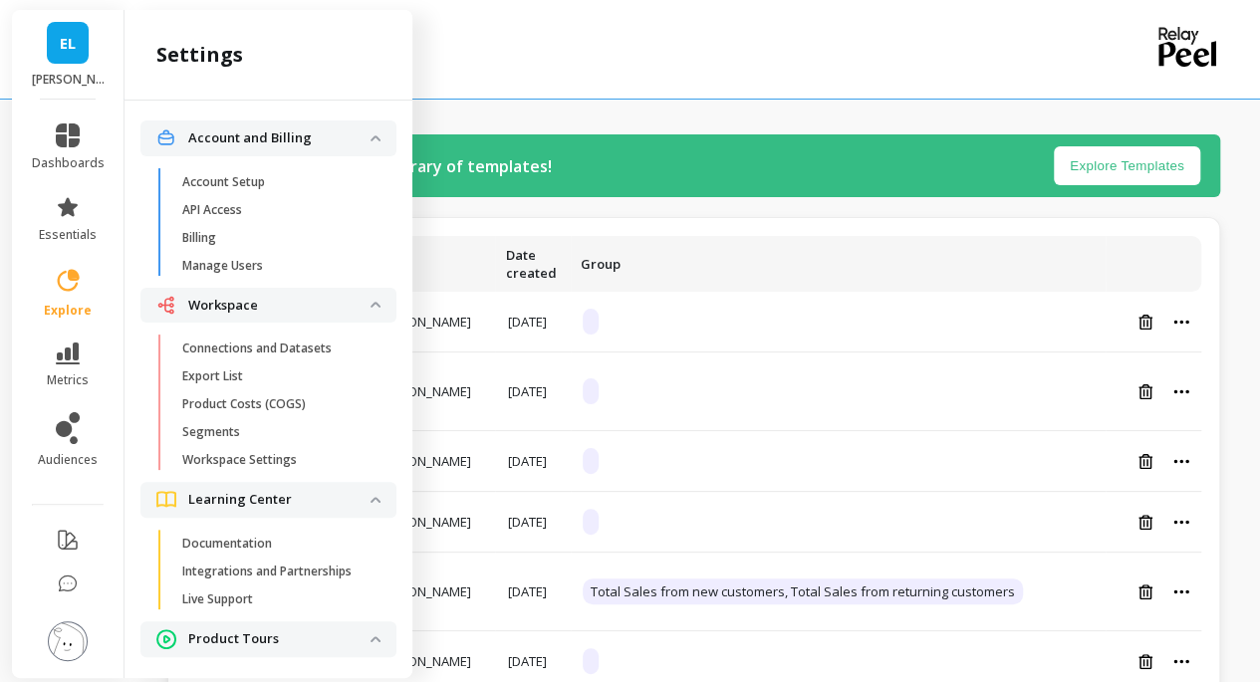
click at [210, 432] on p "Segments" at bounding box center [211, 432] width 58 height 16
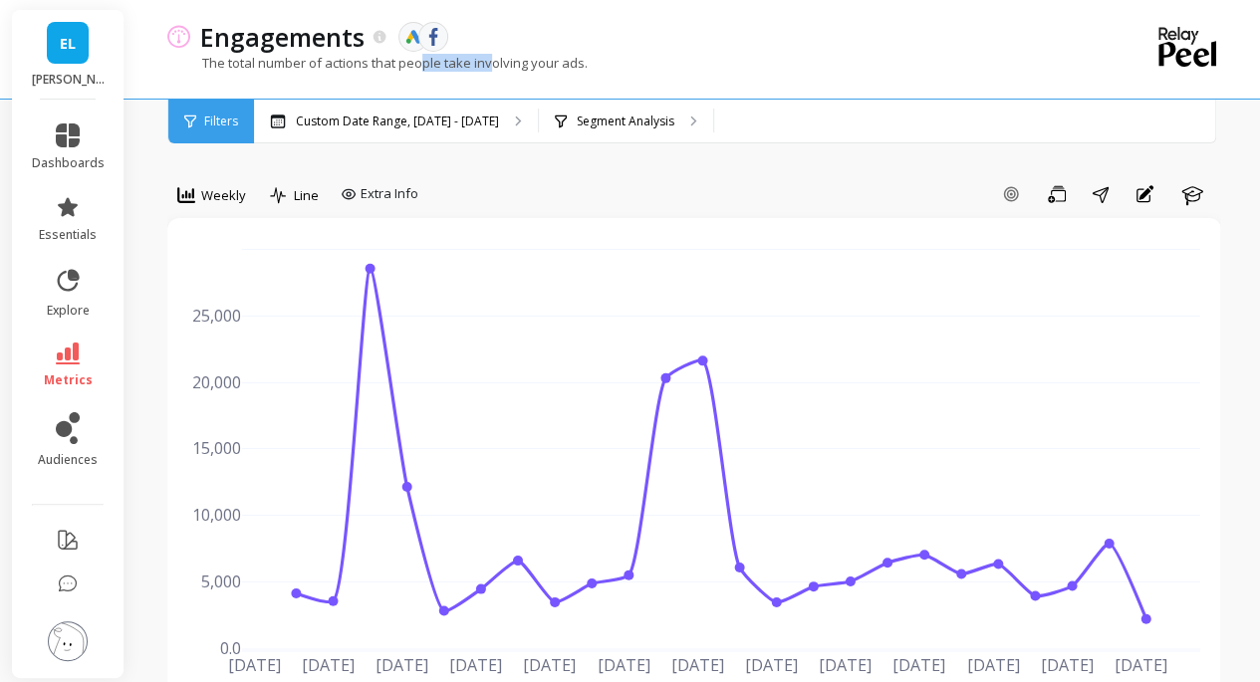
drag, startPoint x: 423, startPoint y: 67, endPoint x: 492, endPoint y: 65, distance: 68.8
click at [492, 65] on p "The total number of actions that people take involving your ads." at bounding box center [377, 63] width 420 height 18
click at [77, 379] on span "metrics" at bounding box center [68, 381] width 49 height 16
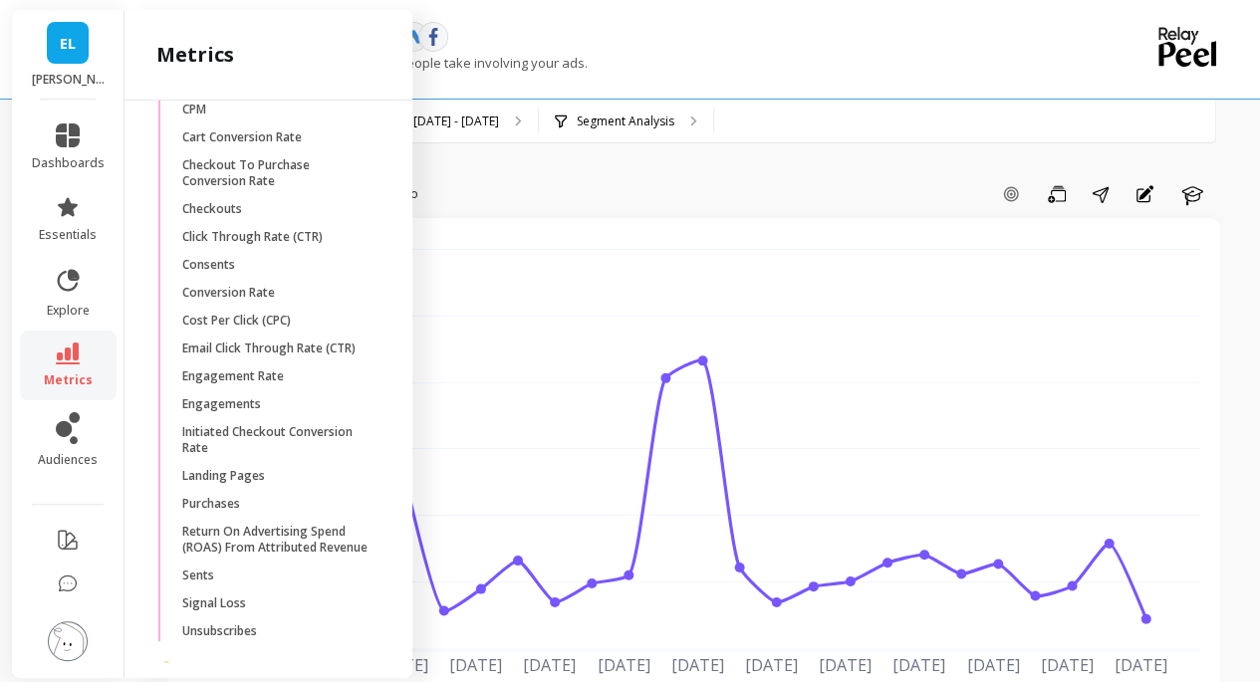
scroll to position [2764, 0]
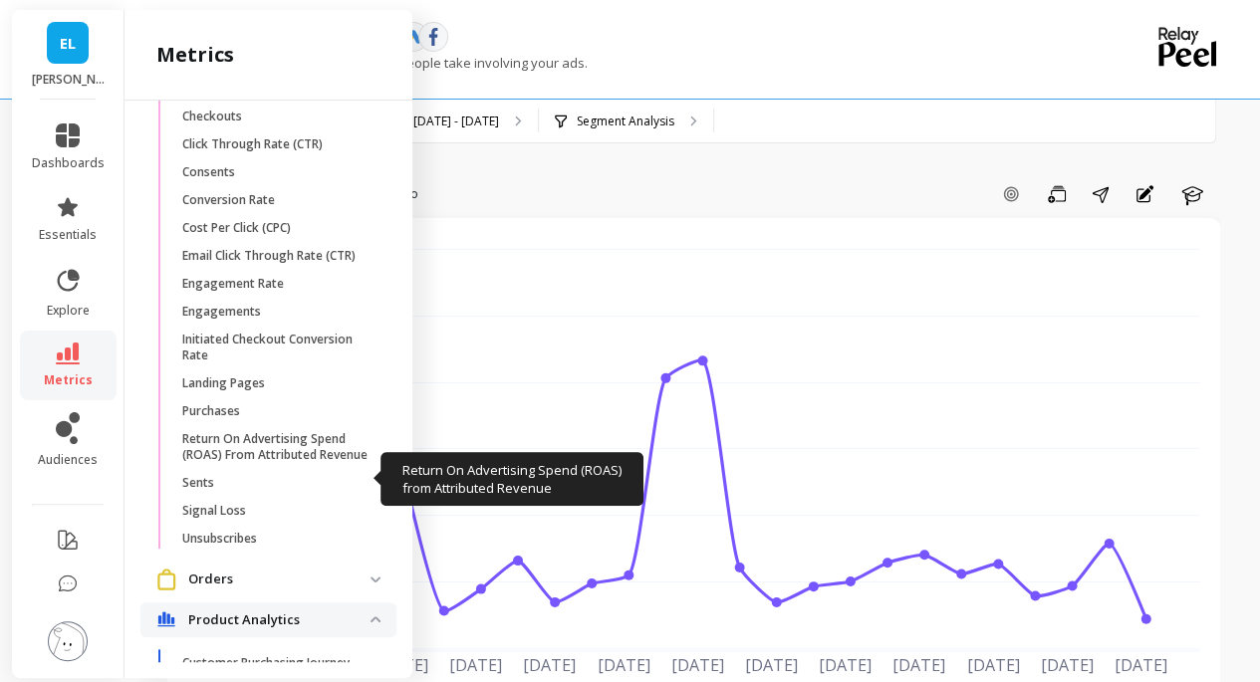
click at [245, 469] on link "Return On Advertising Spend (ROAS) From Attributed Revenue" at bounding box center [284, 447] width 224 height 44
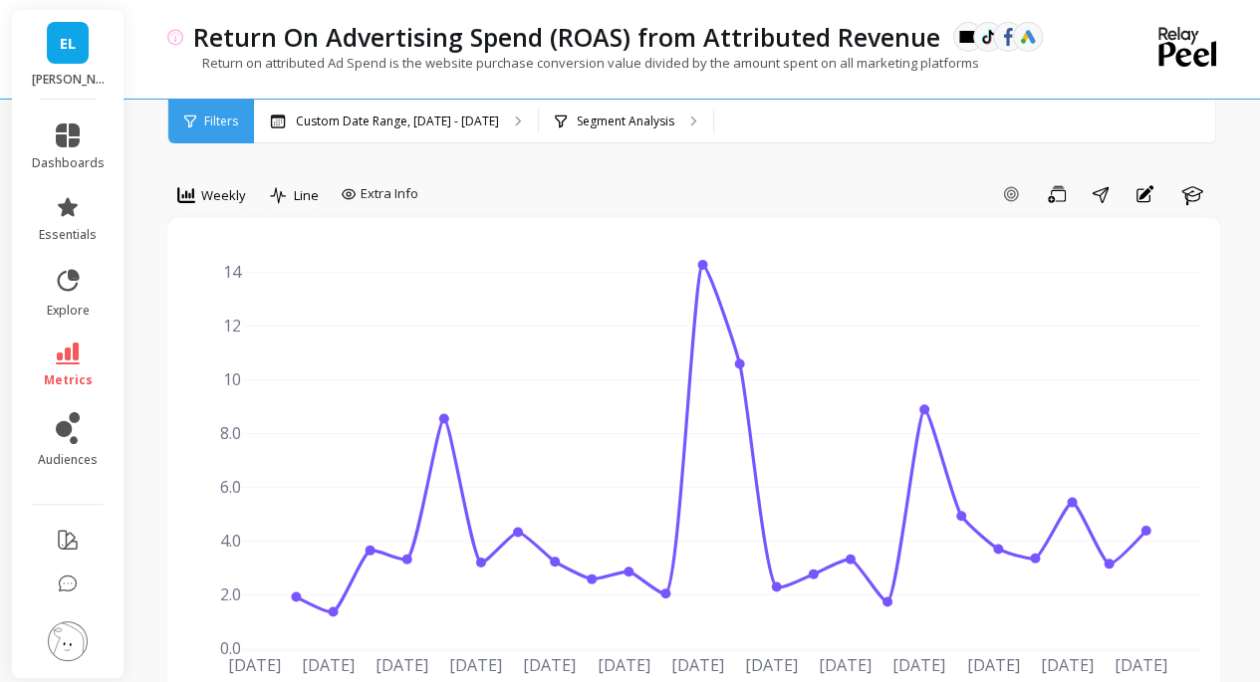
click at [76, 371] on link "metrics" at bounding box center [68, 366] width 73 height 46
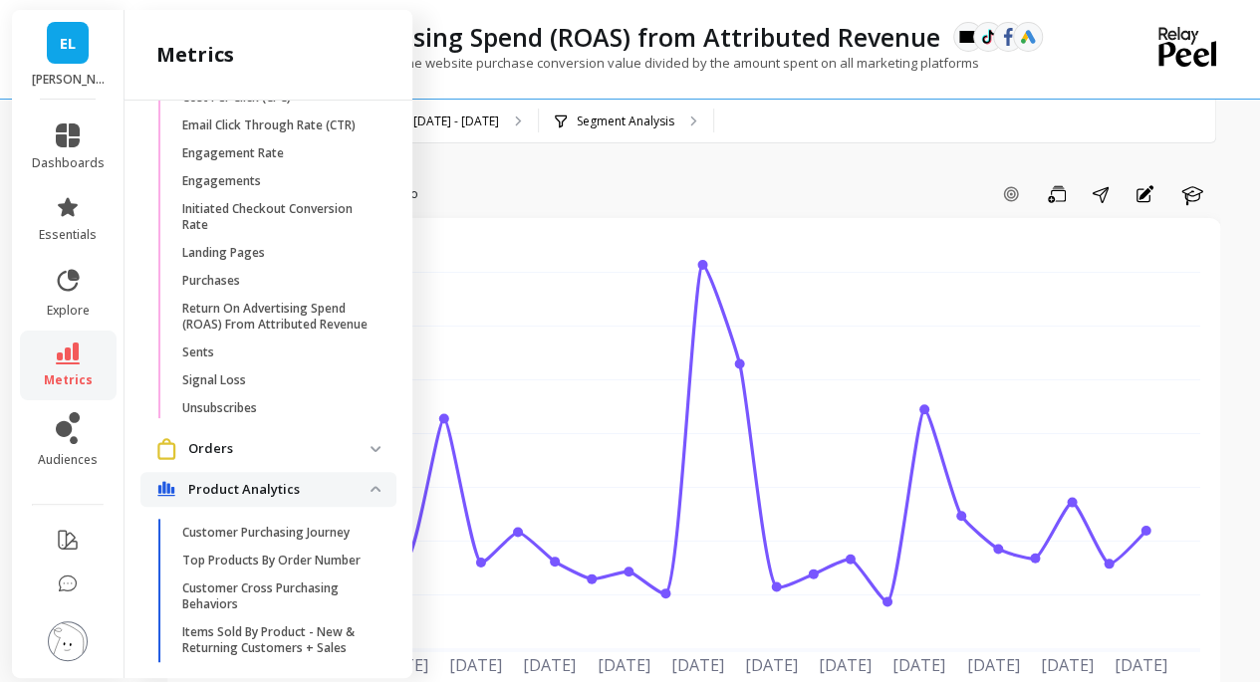
scroll to position [2894, 0]
click at [236, 362] on span "Sents" at bounding box center [277, 354] width 190 height 16
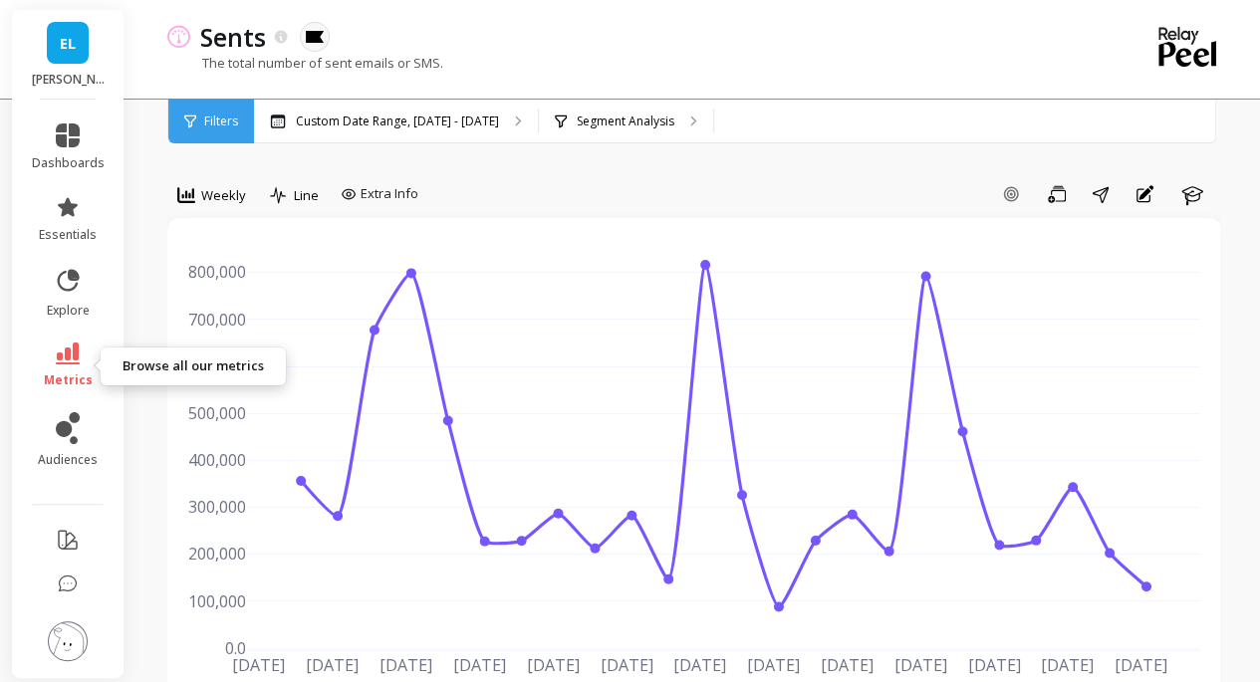
click at [72, 360] on icon at bounding box center [68, 354] width 24 height 22
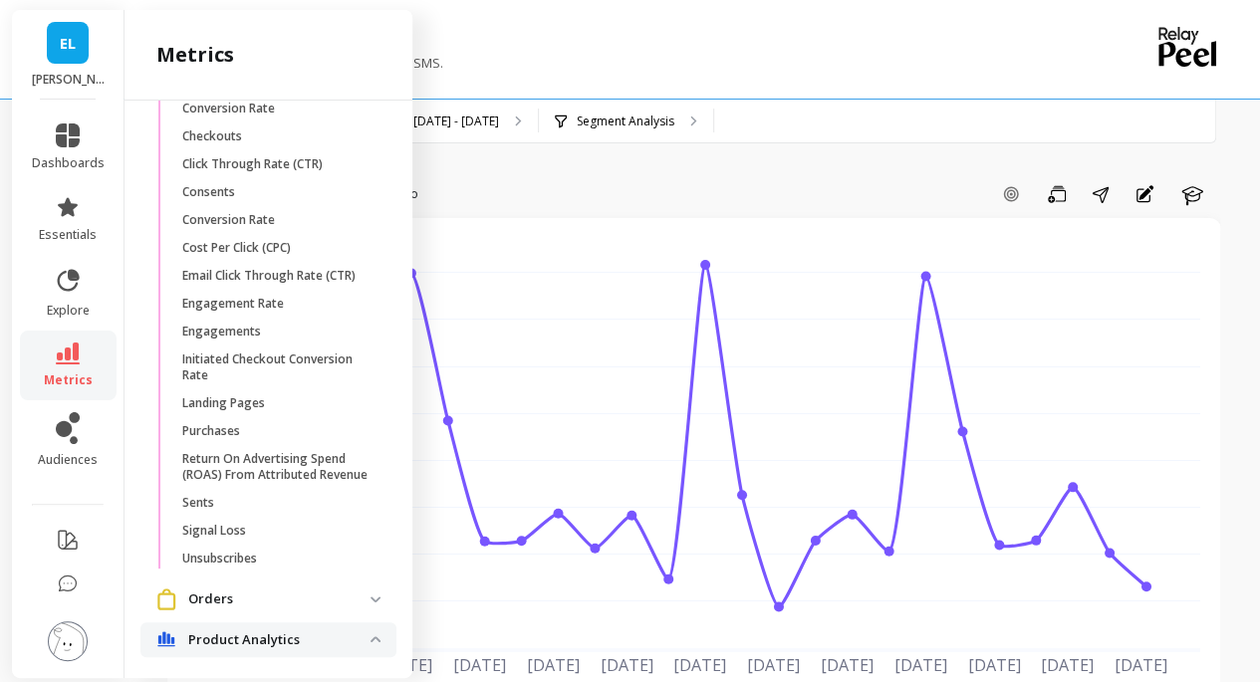
scroll to position [2719, 0]
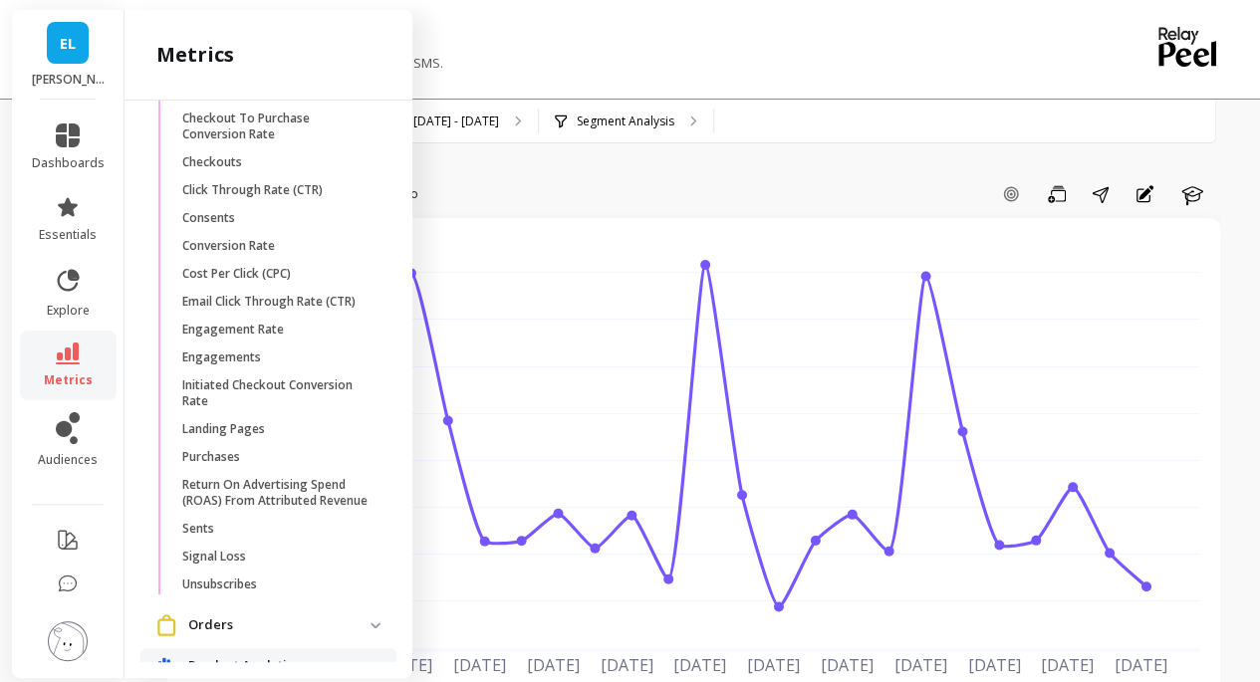
click at [218, 226] on p "Consents" at bounding box center [208, 218] width 53 height 16
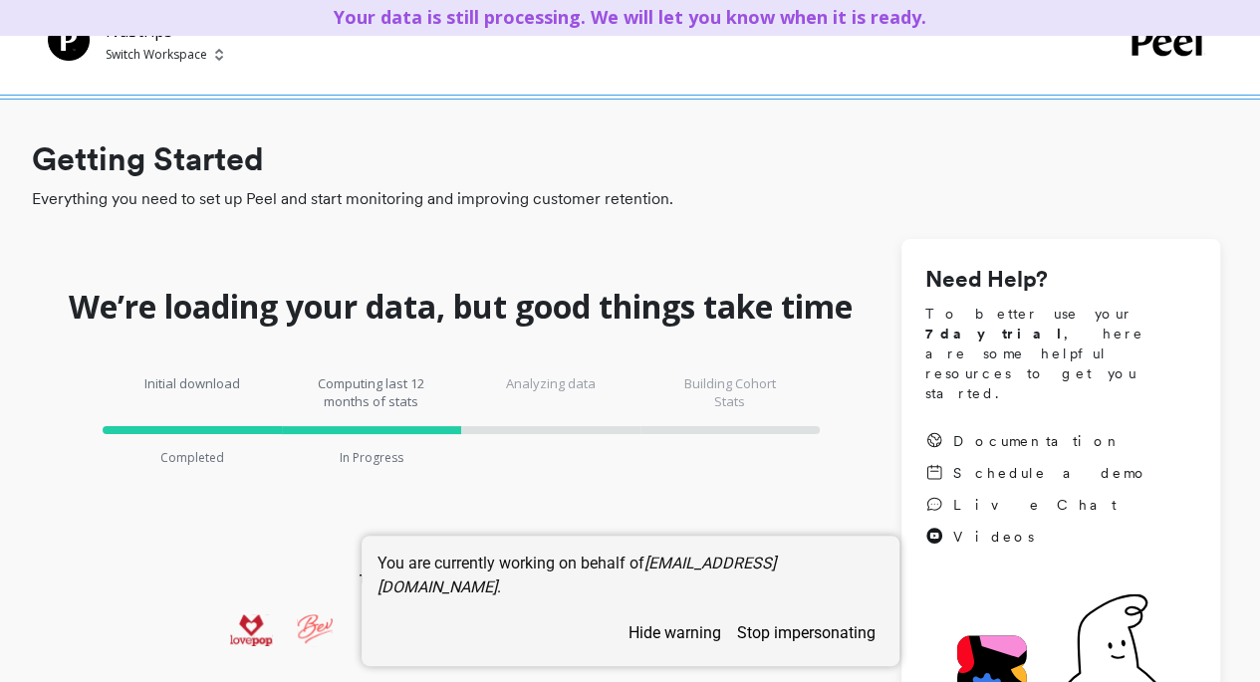
click at [180, 63] on div "NuStrips Switch Workspace" at bounding box center [165, 41] width 118 height 45
click at [161, 59] on p "Switch Workspace" at bounding box center [157, 55] width 102 height 16
click at [430, 71] on div "NuStrips Switch Workspace" at bounding box center [630, 48] width 1260 height 96
click at [154, 56] on p "Switch Workspace" at bounding box center [157, 55] width 102 height 16
click at [295, 71] on div "NuStrips Switch Workspace" at bounding box center [630, 48] width 1260 height 96
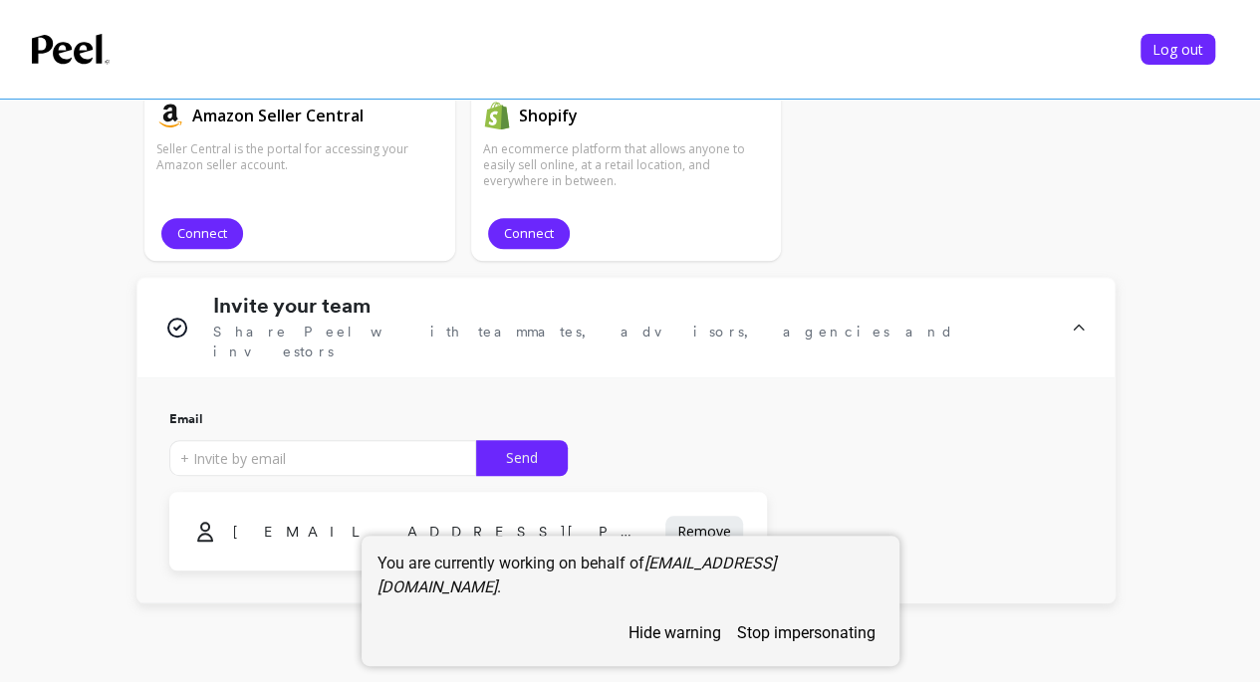
scroll to position [563, 0]
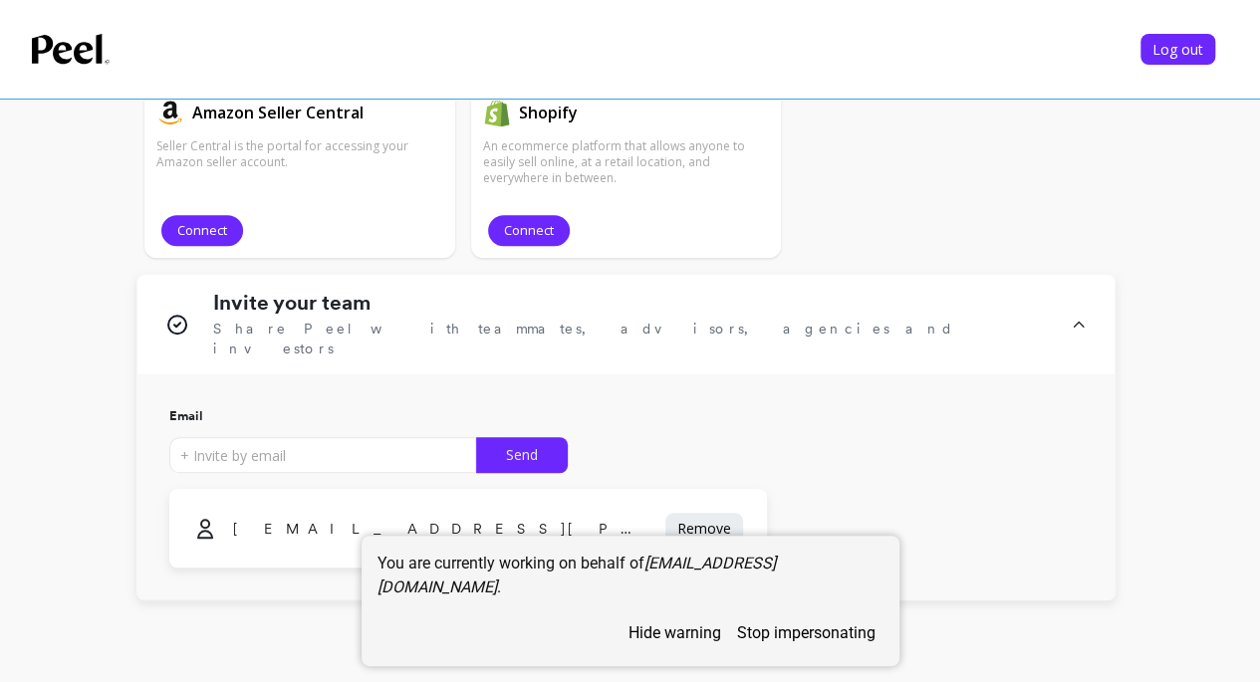
click at [777, 632] on button "stop impersonating" at bounding box center [806, 633] width 154 height 35
